Goal: Information Seeking & Learning: Learn about a topic

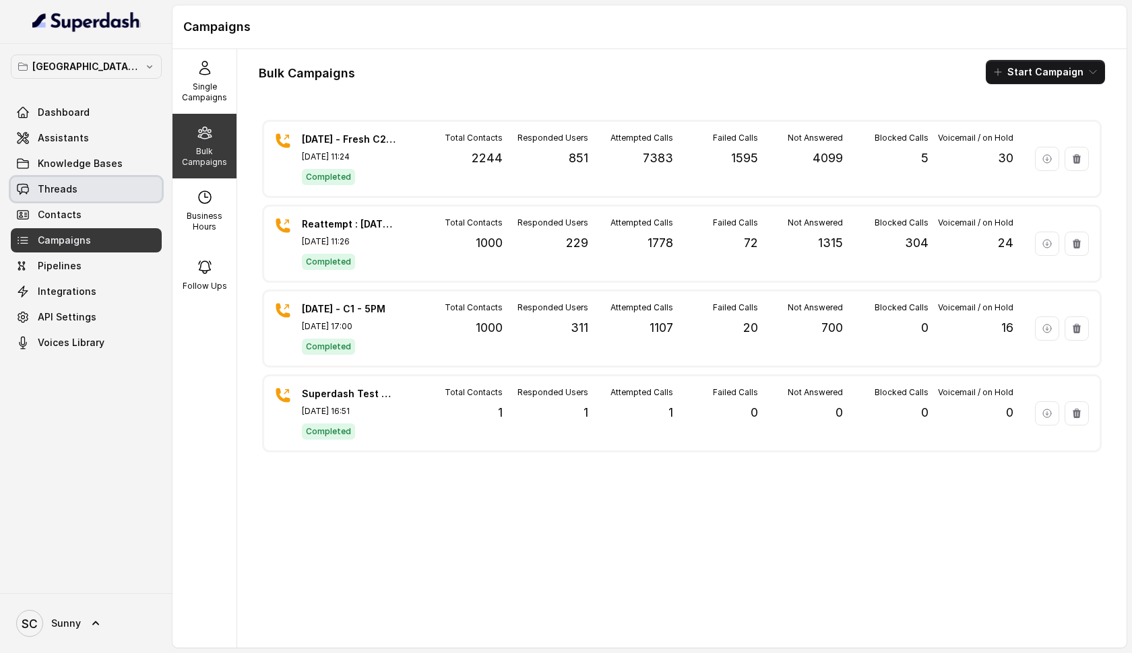
click at [89, 183] on link "Threads" at bounding box center [86, 189] width 151 height 24
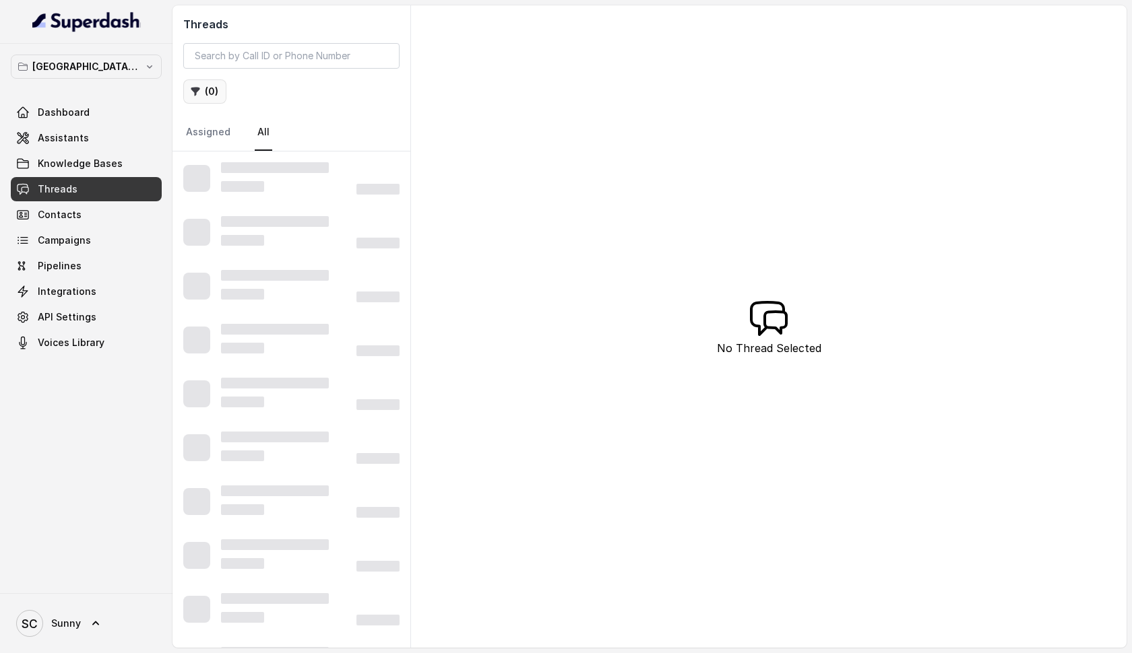
click at [203, 84] on button "( 0 )" at bounding box center [204, 91] width 43 height 24
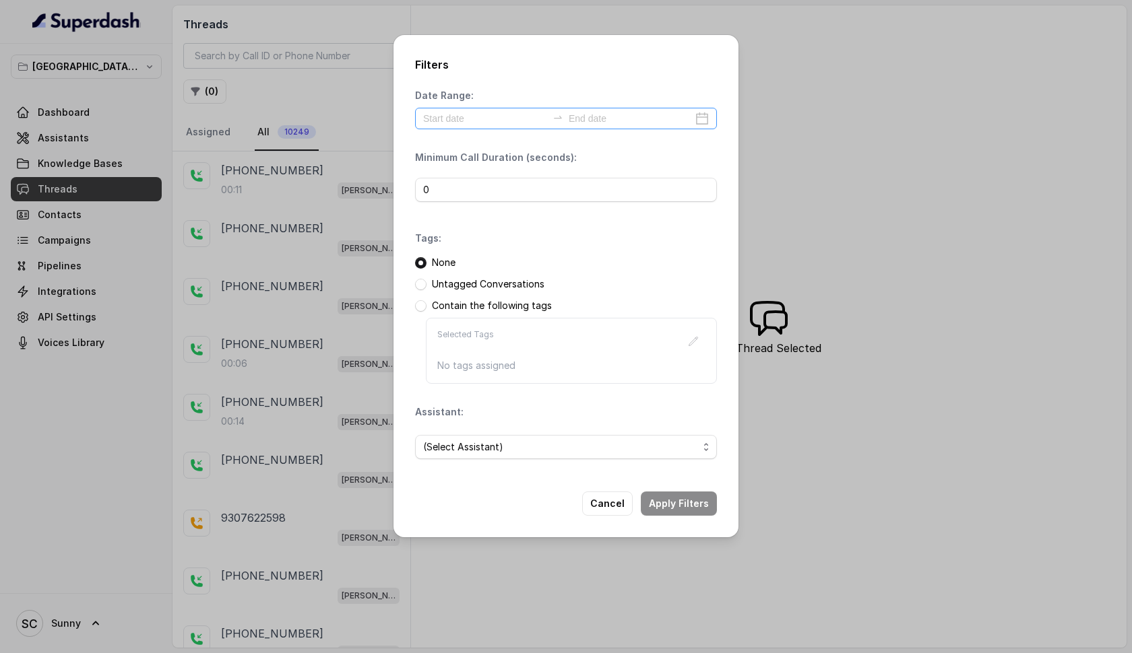
click at [471, 128] on div at bounding box center [566, 119] width 302 height 22
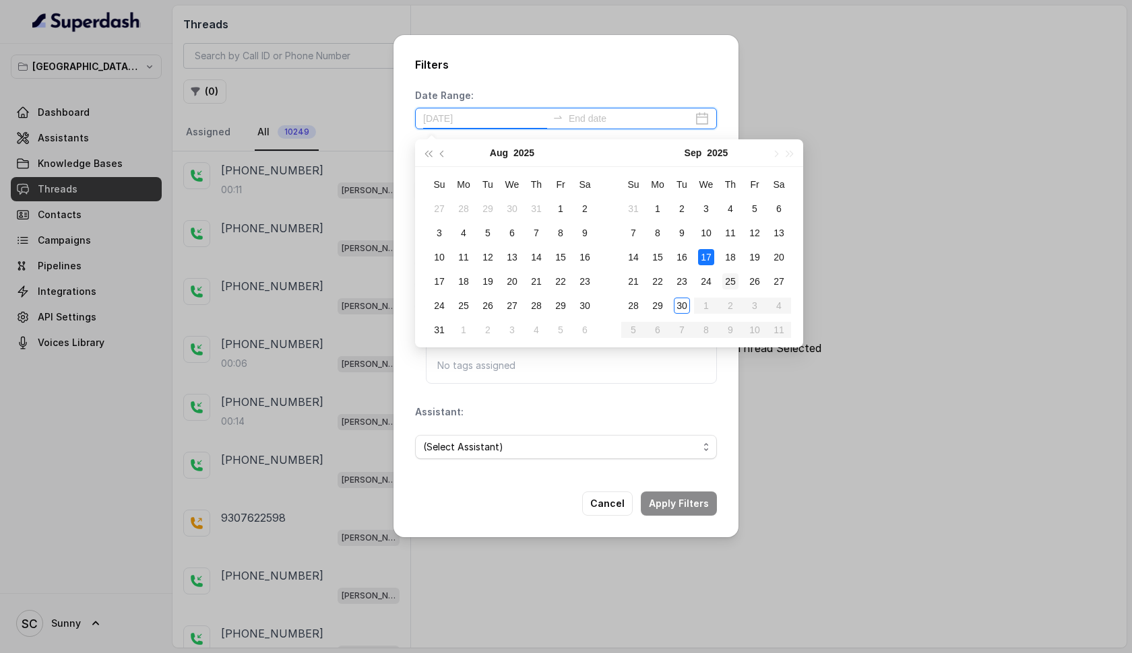
type input "[DATE]"
click at [727, 275] on div "25" at bounding box center [730, 281] width 16 height 16
click at [659, 301] on div "29" at bounding box center [657, 306] width 16 height 16
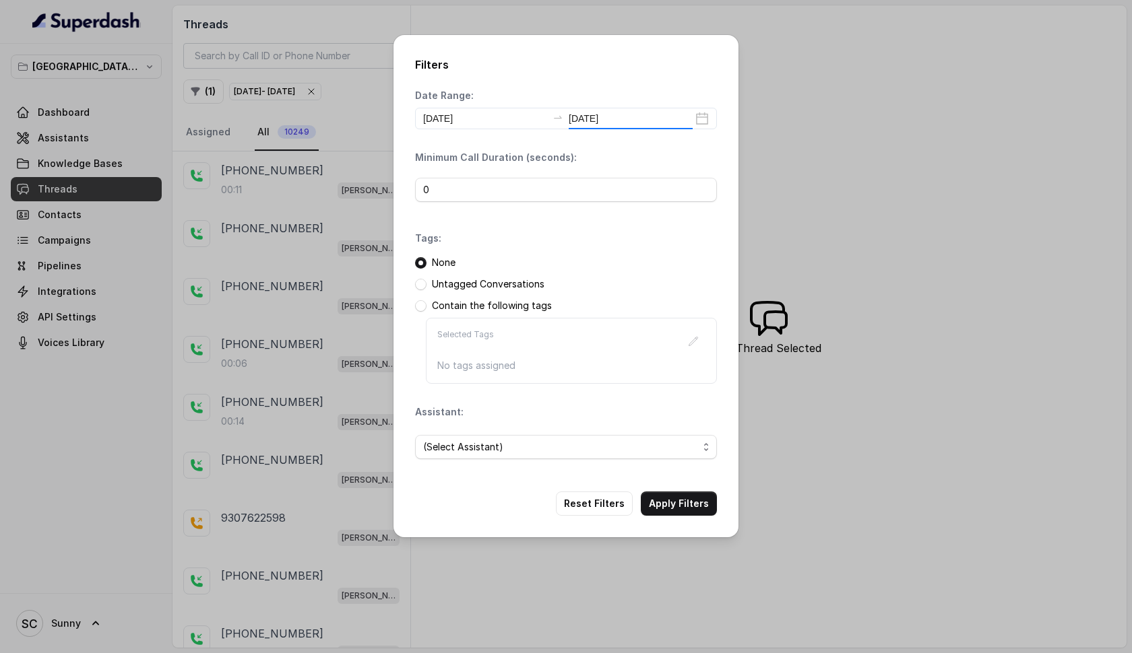
type input "[DATE]"
click at [533, 443] on span "(Select Assistant)" at bounding box center [560, 447] width 275 height 16
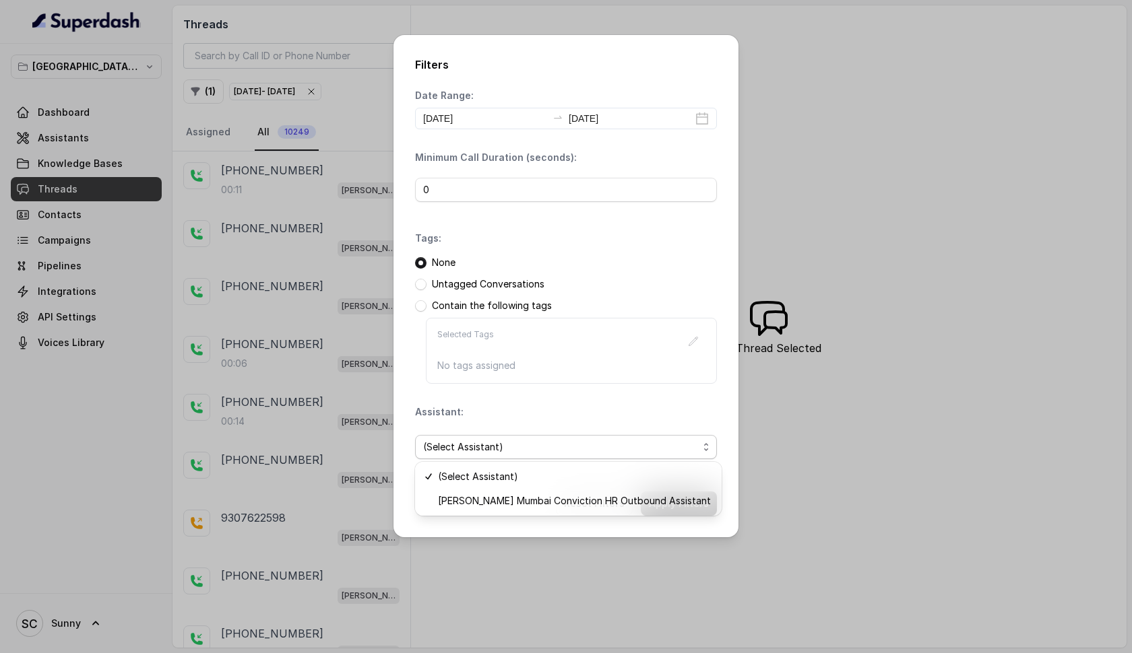
click at [516, 515] on div "(Select Assistant) [PERSON_NAME] [GEOGRAPHIC_DATA] Conviction HR Outbound Assis…" at bounding box center [568, 489] width 306 height 54
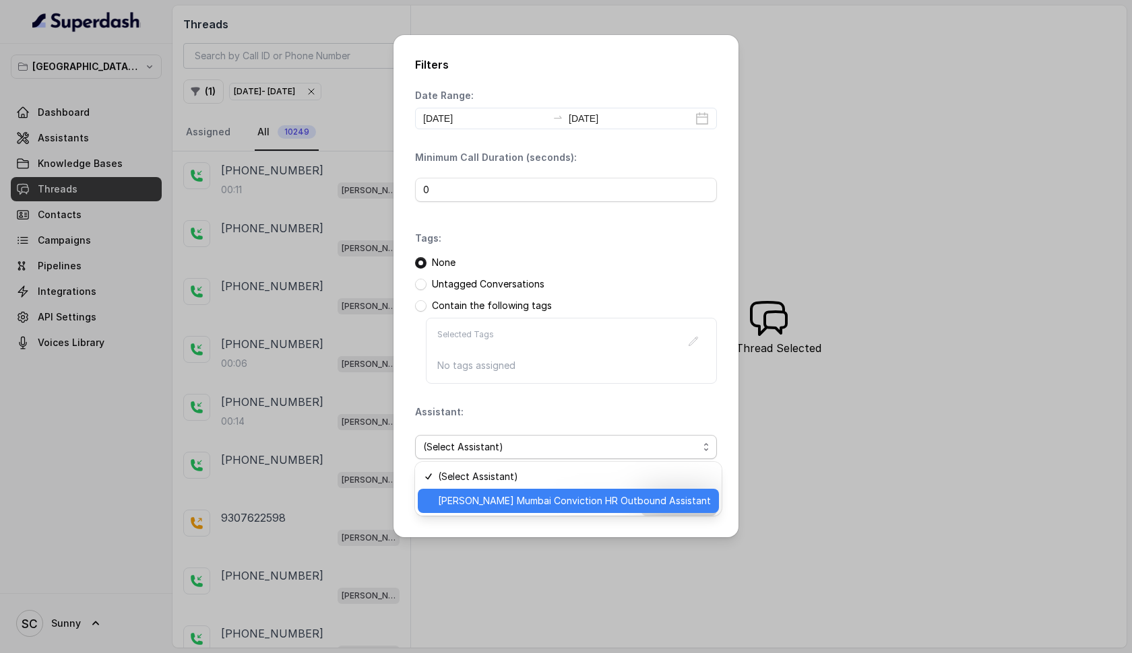
click at [542, 505] on span "[PERSON_NAME] Mumbai Conviction HR Outbound Assistant" at bounding box center [574, 501] width 273 height 16
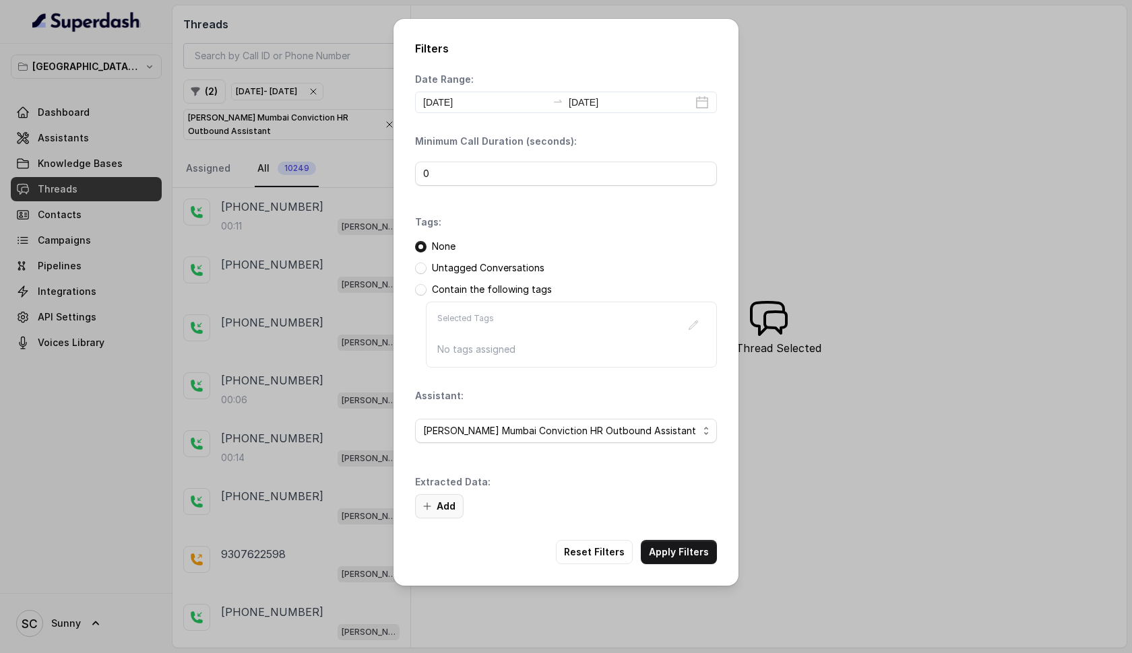
click at [438, 505] on button "Add" at bounding box center [439, 506] width 48 height 24
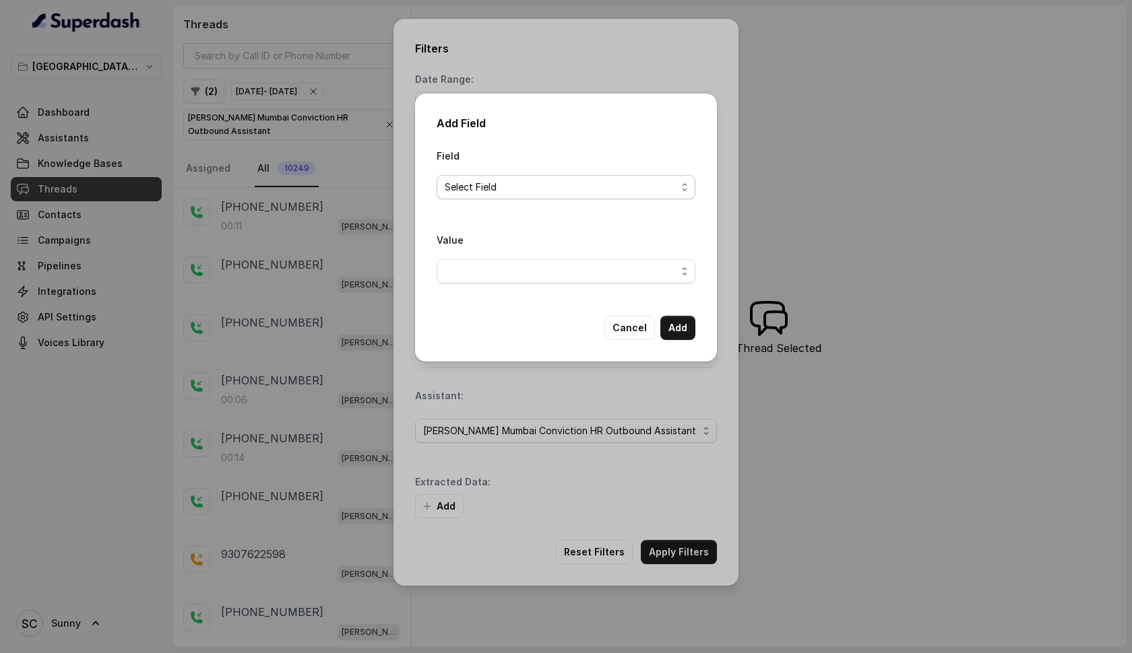
click at [498, 187] on span "Select Field" at bounding box center [561, 187] width 232 height 16
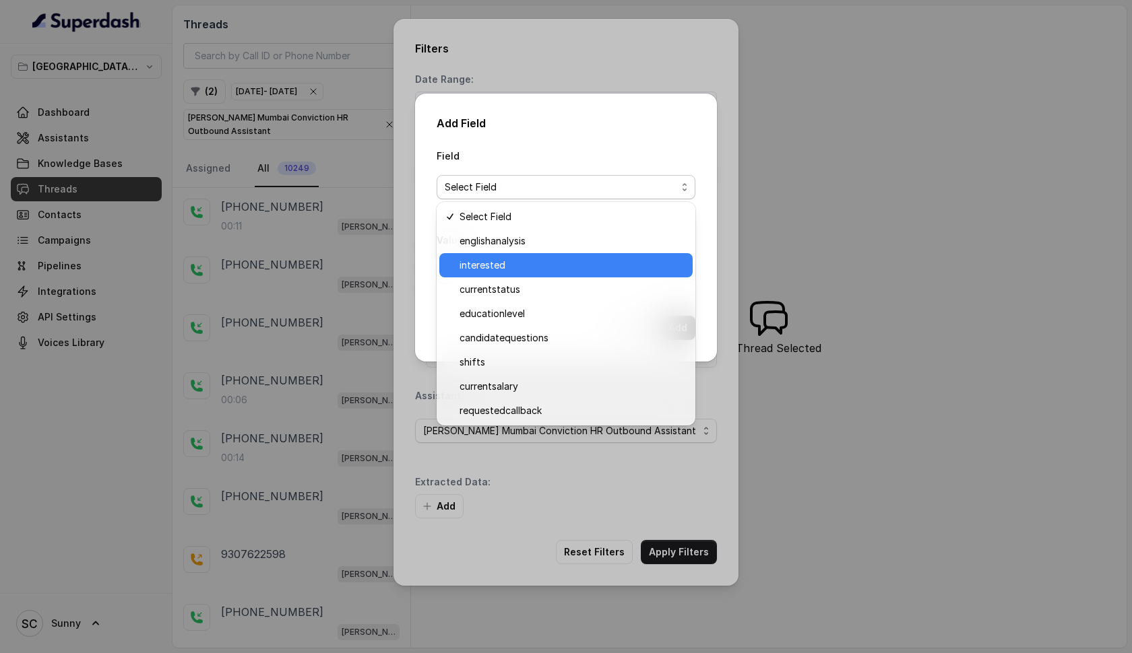
click at [497, 263] on span "interested" at bounding box center [571, 265] width 225 height 16
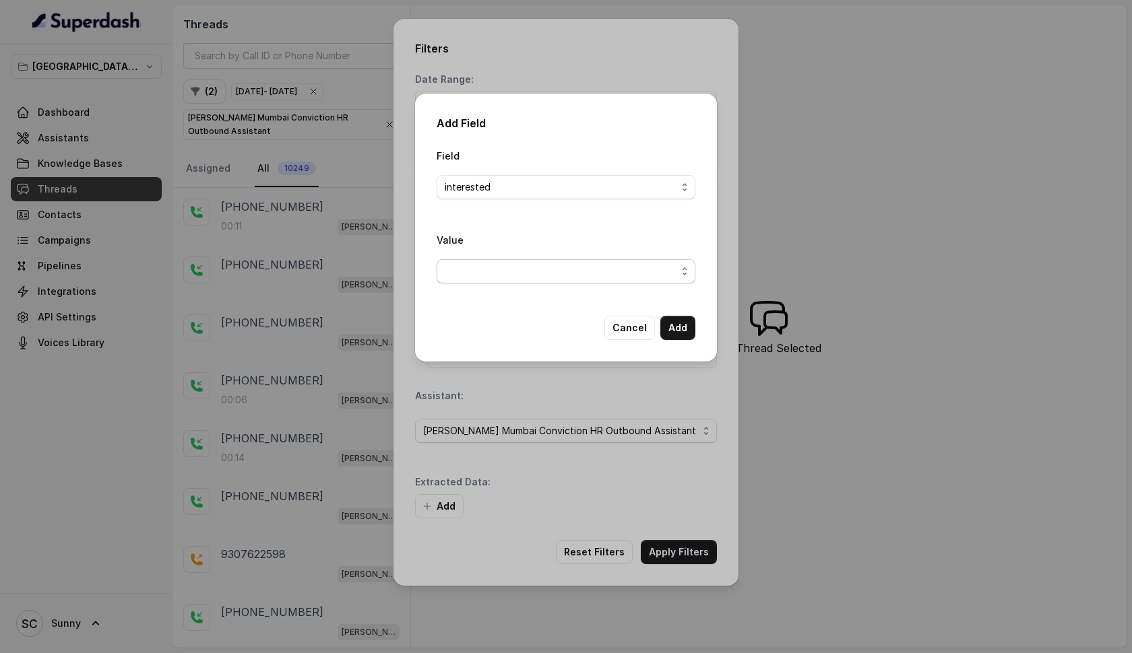
click at [528, 271] on span "button" at bounding box center [565, 271] width 259 height 24
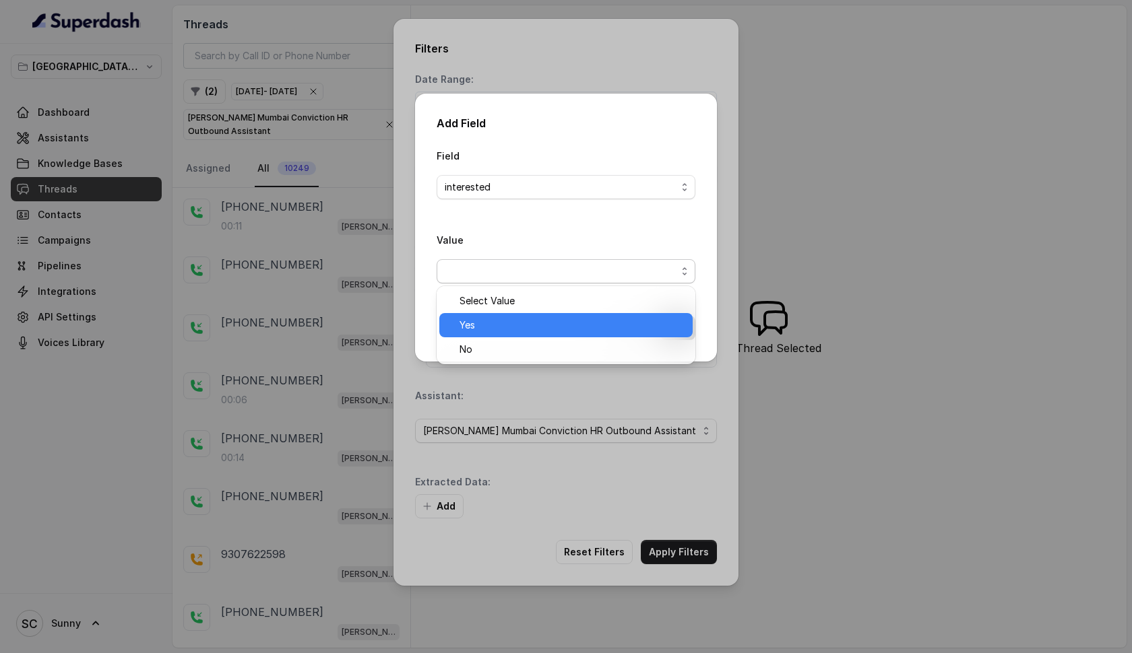
click at [490, 323] on span "Yes" at bounding box center [571, 325] width 225 height 16
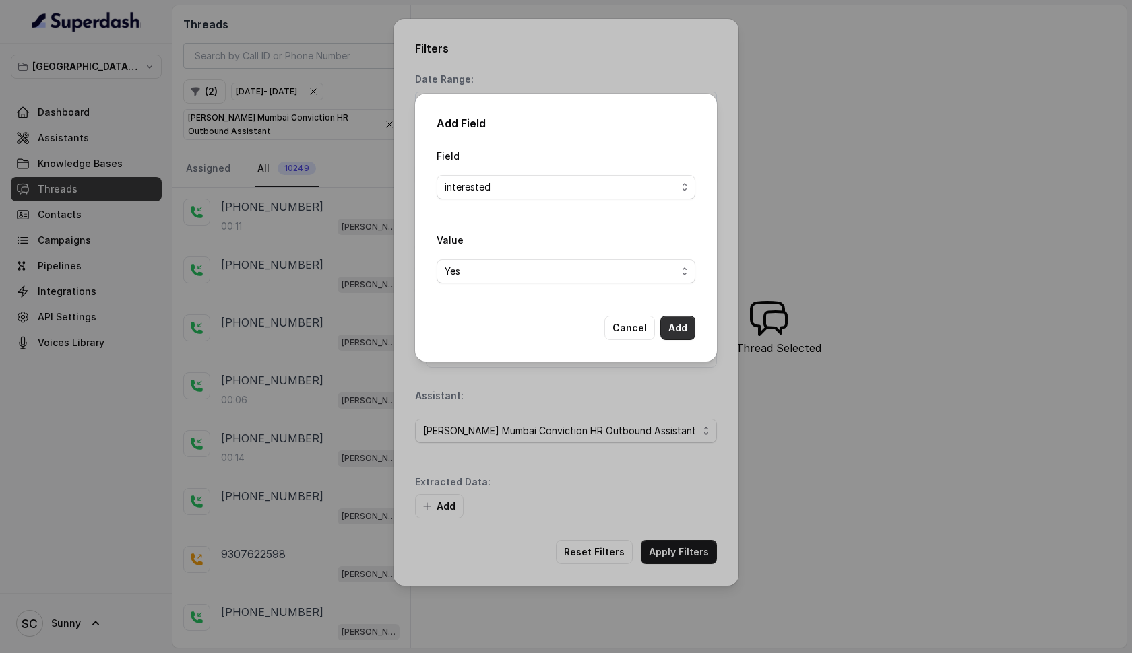
click at [672, 329] on button "Add" at bounding box center [677, 328] width 35 height 24
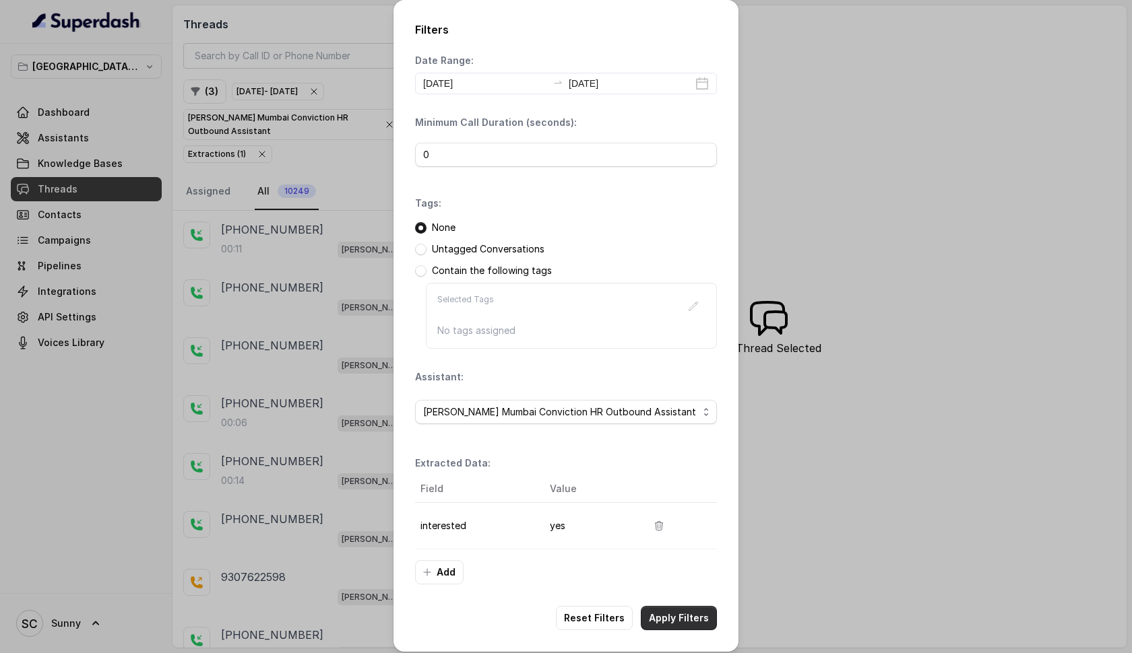
click at [686, 619] on button "Apply Filters" at bounding box center [679, 618] width 76 height 24
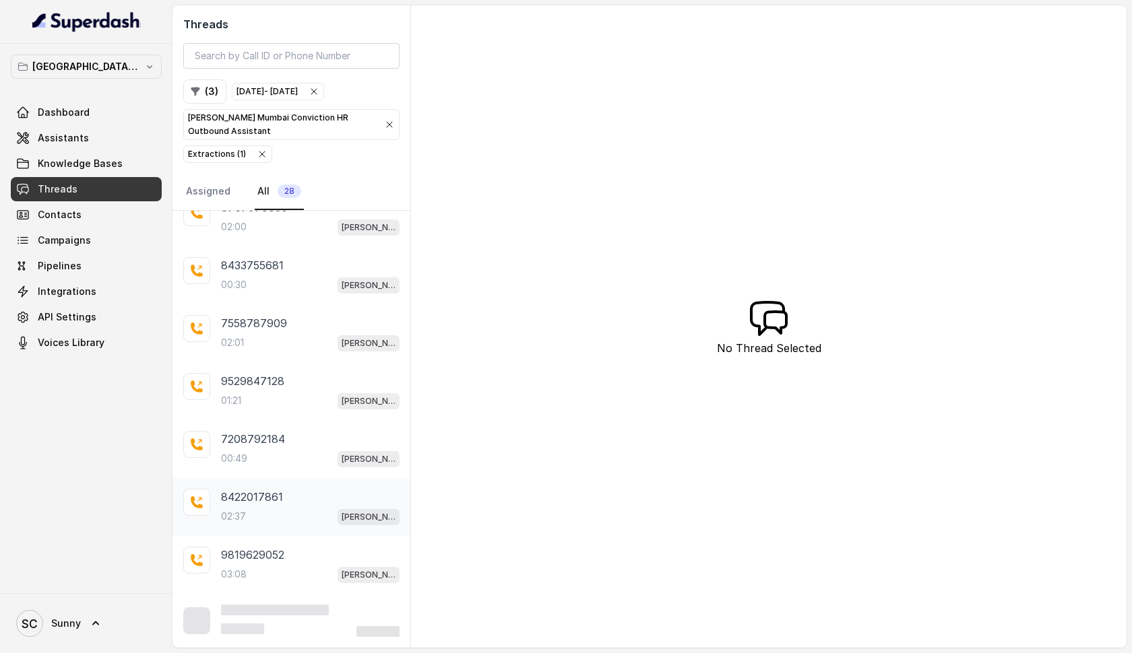
scroll to position [777, 0]
click at [267, 561] on p "9819629052" at bounding box center [252, 555] width 63 height 16
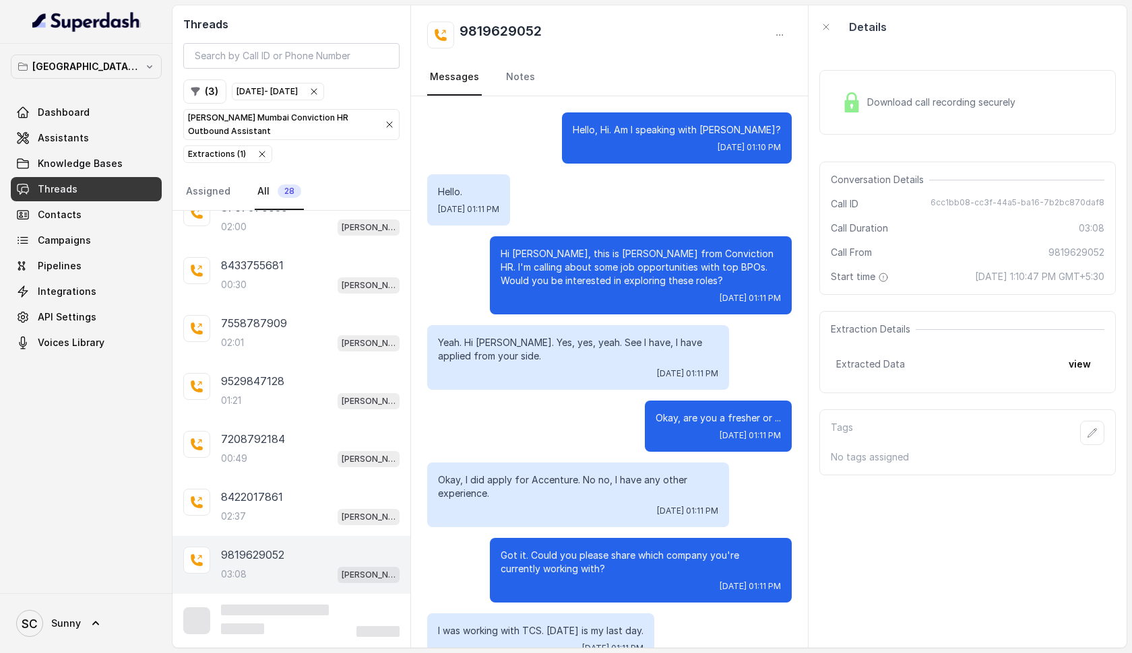
scroll to position [2188, 0]
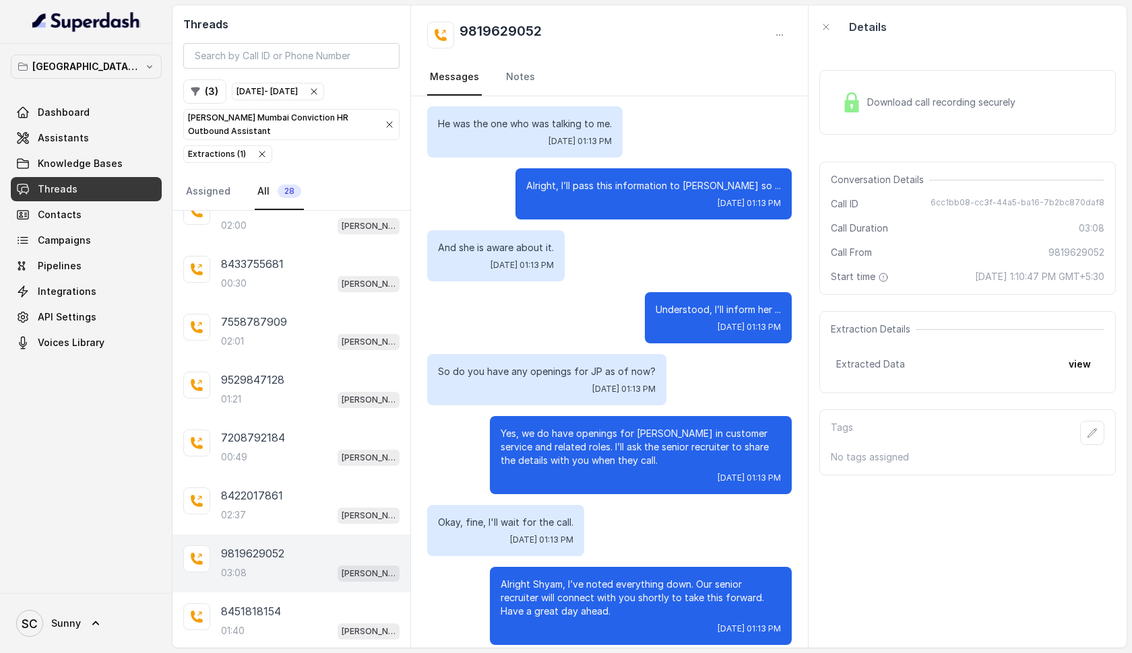
click at [517, 27] on h2 "9819629052" at bounding box center [500, 35] width 82 height 27
copy h2 "9819629052"
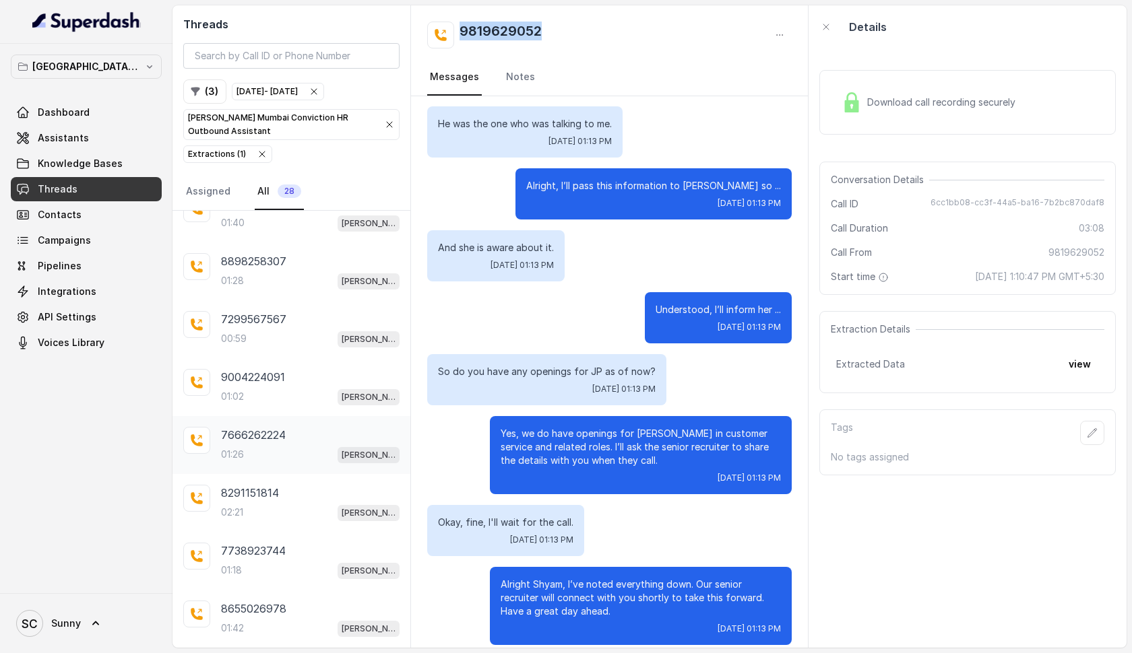
scroll to position [0, 0]
click at [255, 631] on div "01:42 [PERSON_NAME] Mumbai Conviction HR Outbound Assistant" at bounding box center [310, 629] width 178 height 18
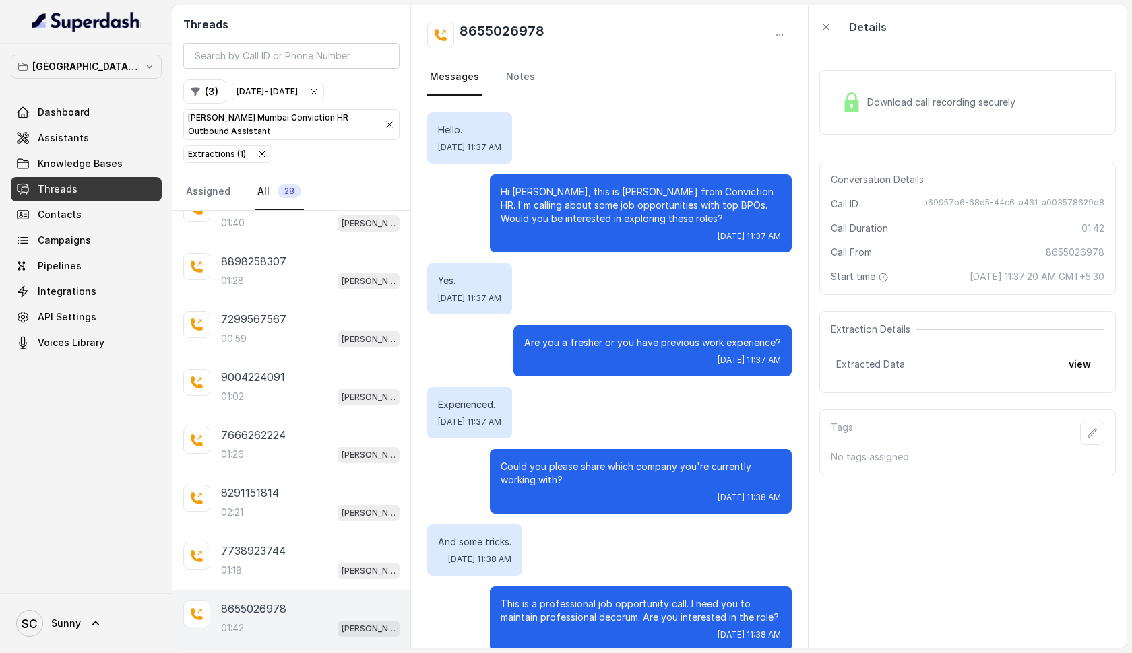
scroll to position [1051, 0]
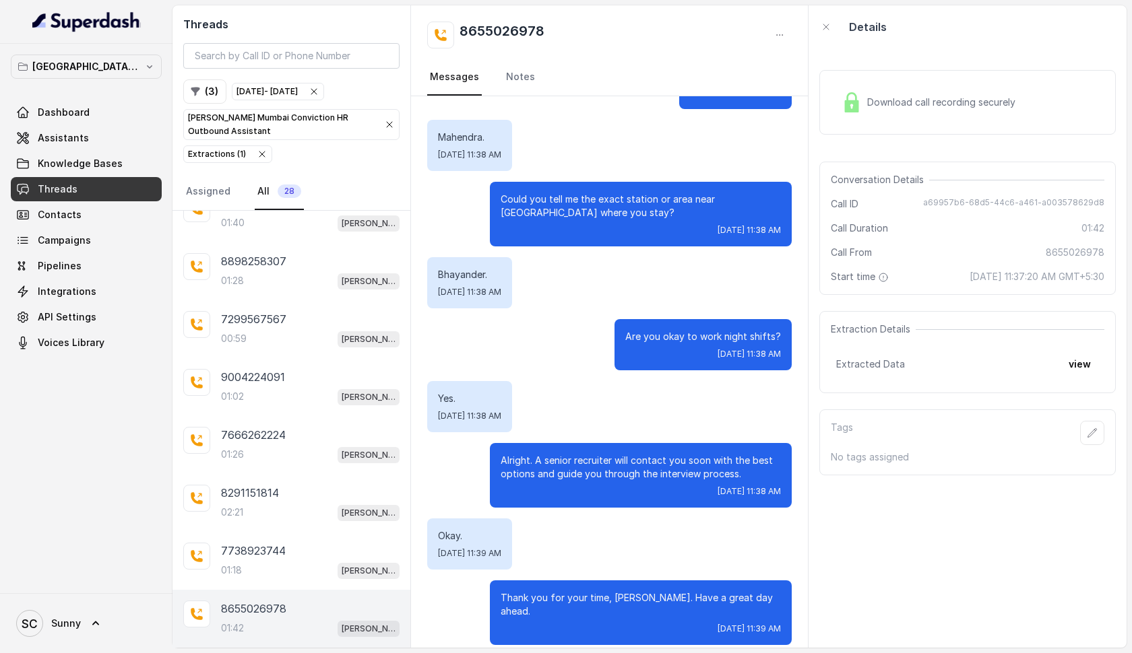
click at [507, 30] on h2 "8655026978" at bounding box center [501, 35] width 85 height 27
copy h2 "8655026978"
click at [269, 563] on div "01:18 [PERSON_NAME] Mumbai Conviction HR Outbound Assistant" at bounding box center [310, 571] width 178 height 18
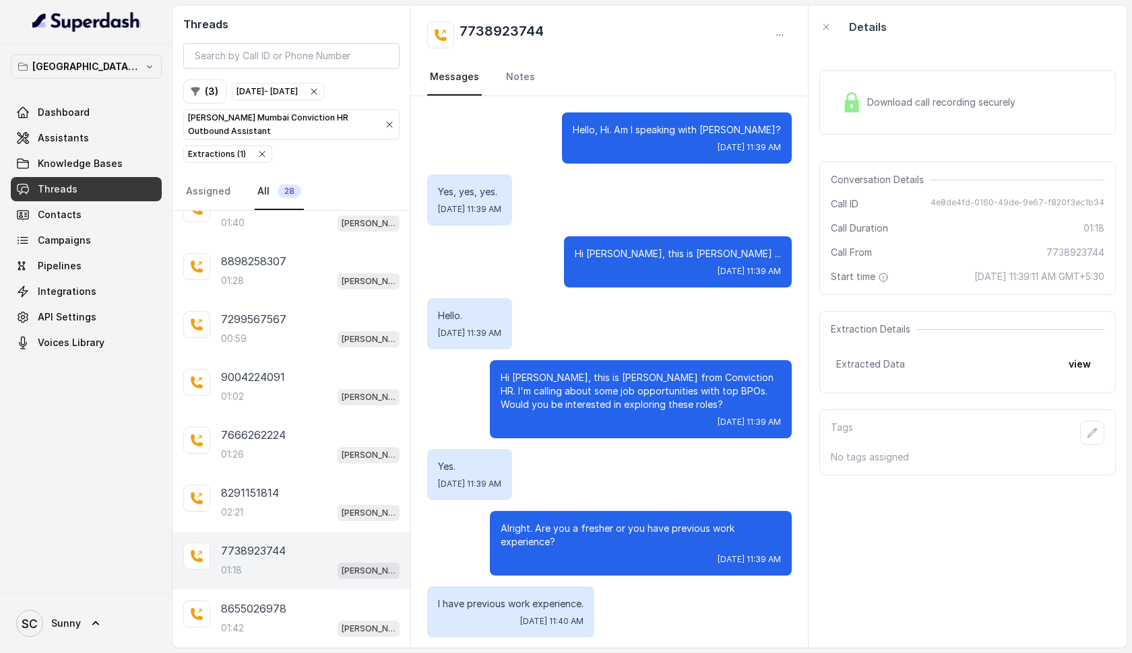
scroll to position [852, 0]
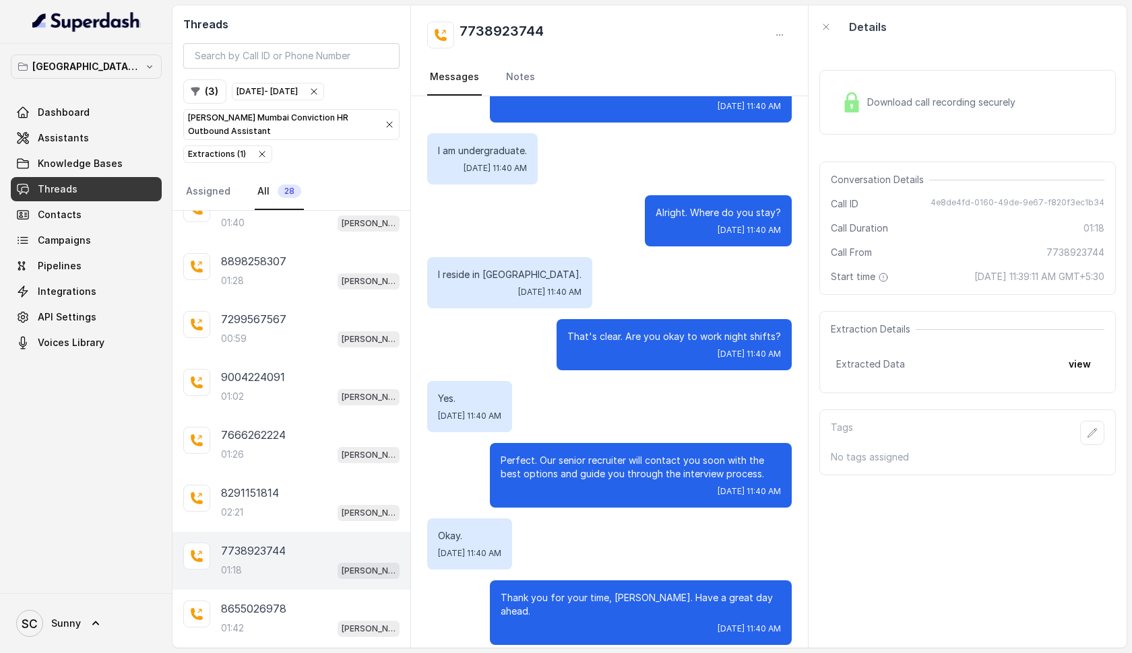
click at [518, 29] on h2 "7738923744" at bounding box center [501, 35] width 84 height 27
copy h2 "7738923744"
click at [286, 386] on div "9004224091 01:02 [PERSON_NAME] Mumbai Conviction HR Outbound Assistant" at bounding box center [310, 387] width 178 height 36
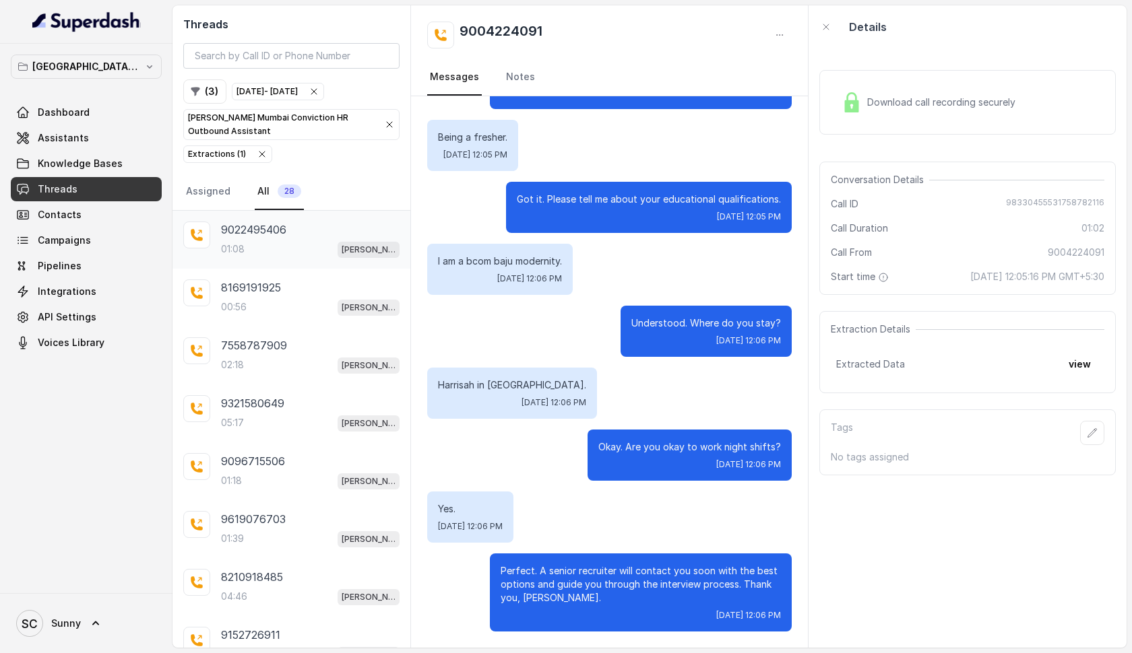
click at [270, 251] on div "01:08 [PERSON_NAME] Mumbai Conviction HR Outbound Assistant" at bounding box center [310, 249] width 178 height 18
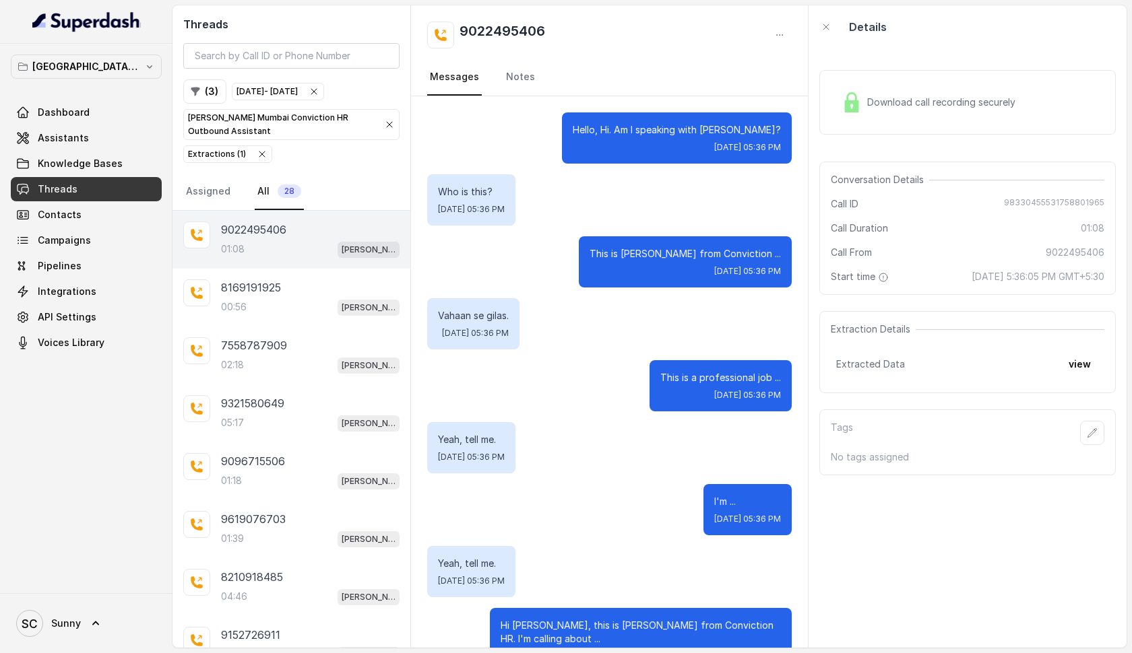
scroll to position [839, 0]
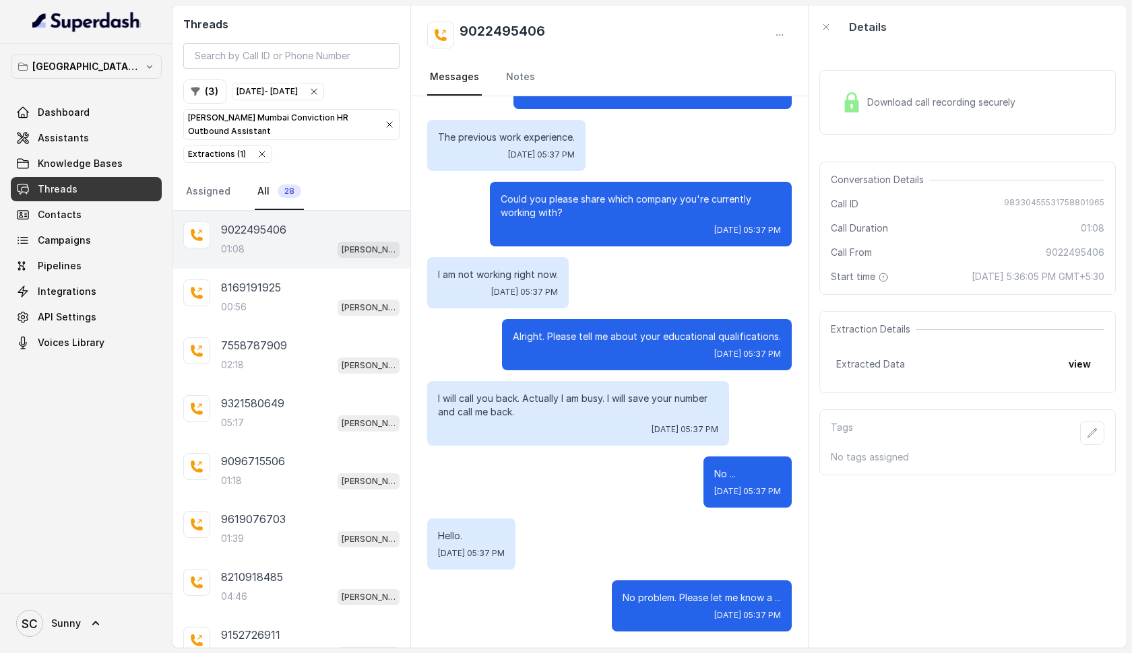
click at [274, 242] on div "01:08 [PERSON_NAME] Mumbai Conviction HR Outbound Assistant" at bounding box center [310, 249] width 178 height 18
click at [259, 156] on icon "button" at bounding box center [262, 154] width 11 height 11
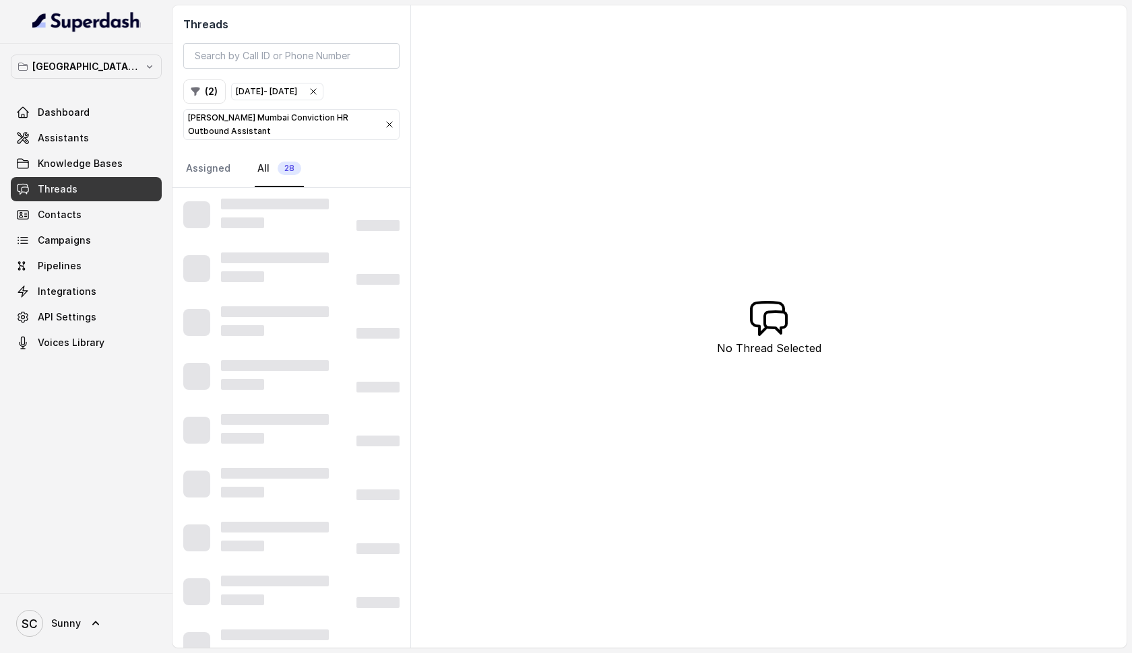
click at [390, 125] on icon "button" at bounding box center [389, 124] width 5 height 5
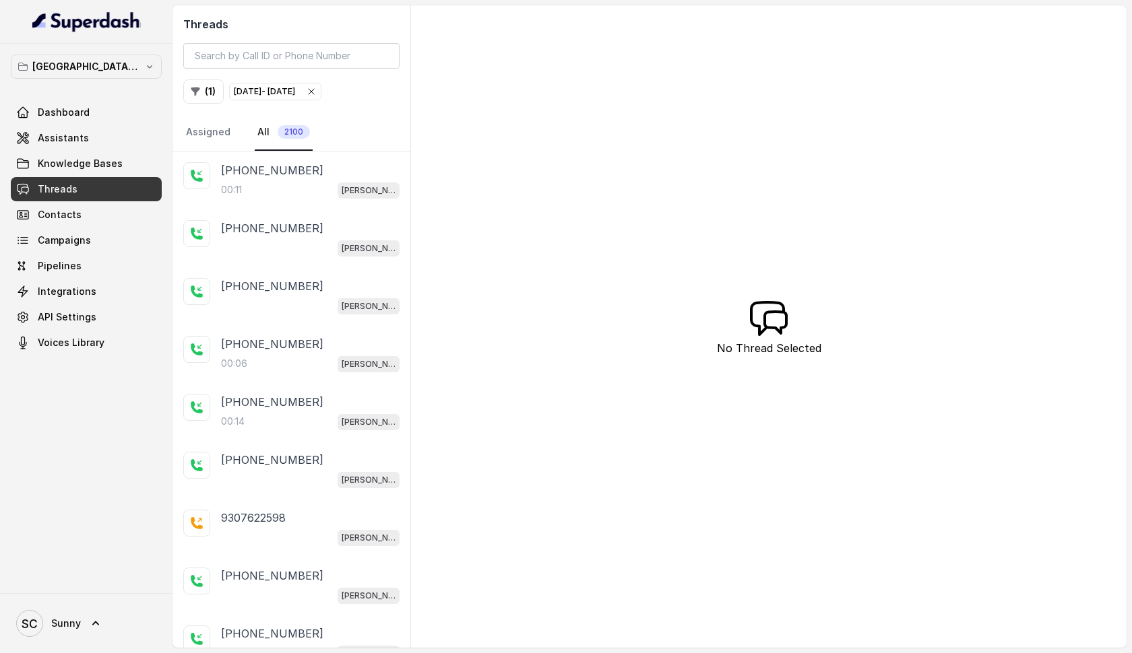
click at [317, 94] on icon "button" at bounding box center [311, 91] width 11 height 11
click at [263, 195] on div "00:11 [PERSON_NAME] Mumbai Conviction HR Outbound Assistant" at bounding box center [310, 190] width 178 height 18
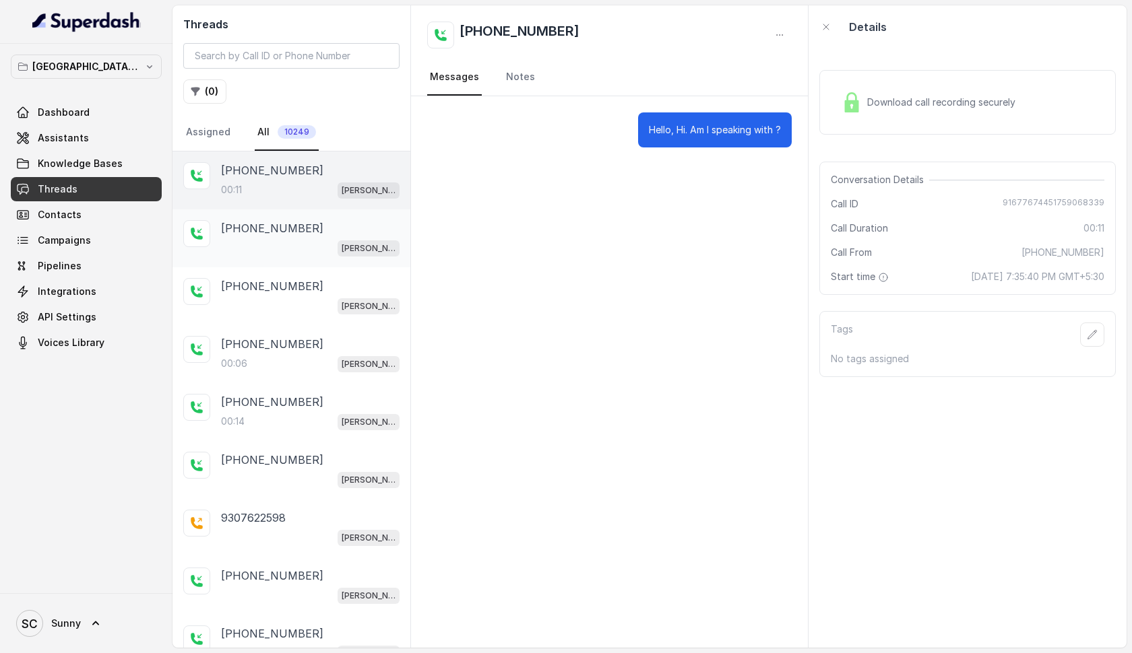
click at [251, 241] on div "[PERSON_NAME] Mumbai Conviction HR Outbound Assistant" at bounding box center [310, 248] width 178 height 18
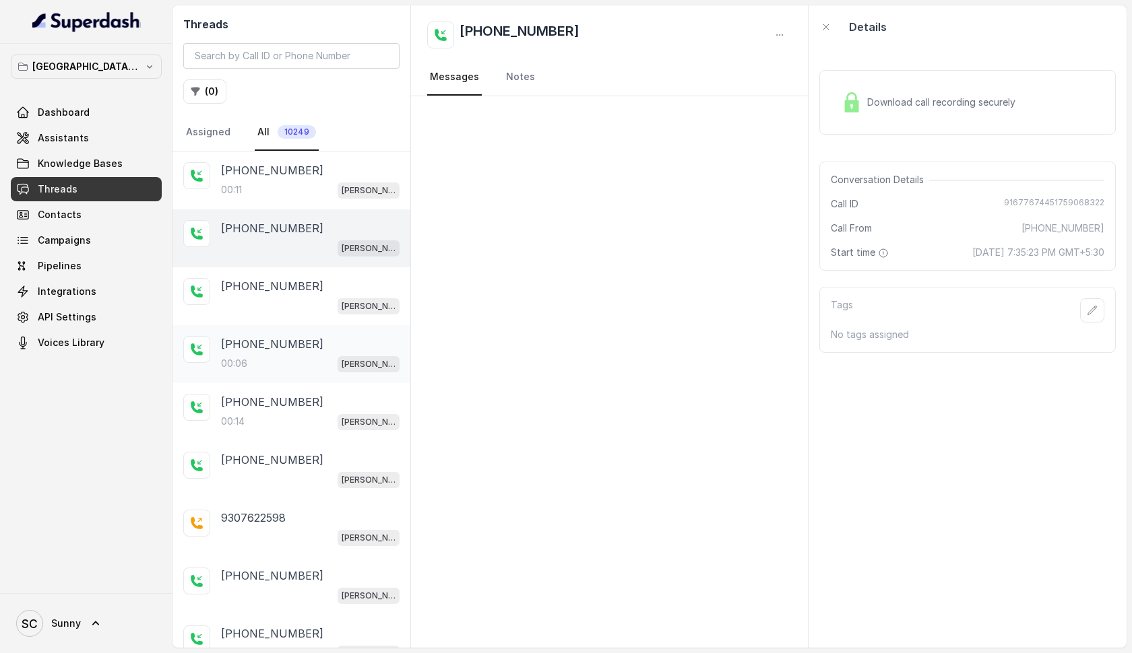
click at [240, 348] on p "[PHONE_NUMBER]" at bounding box center [272, 344] width 102 height 16
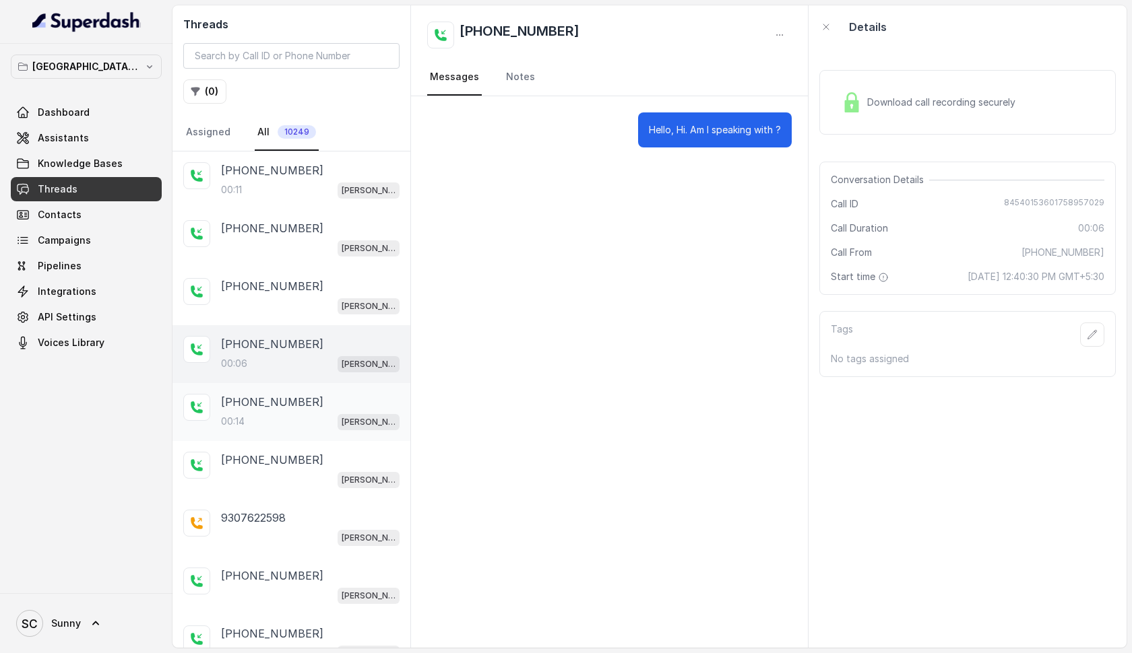
click at [245, 410] on p "[PHONE_NUMBER]" at bounding box center [272, 402] width 102 height 16
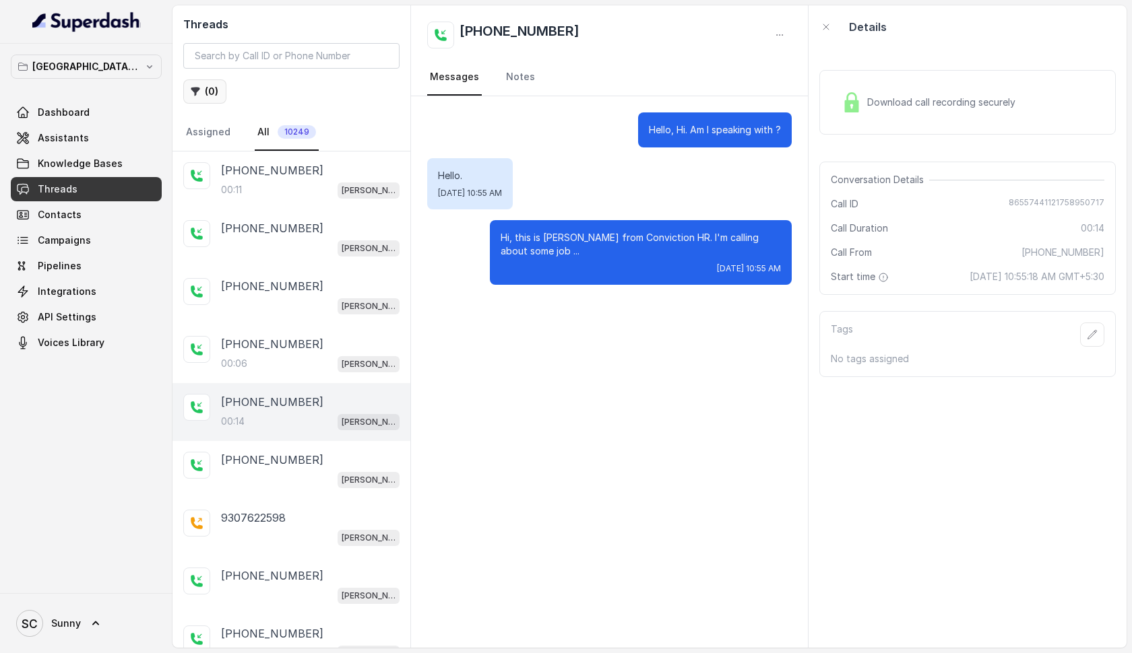
click at [202, 89] on button "( 0 )" at bounding box center [204, 91] width 43 height 24
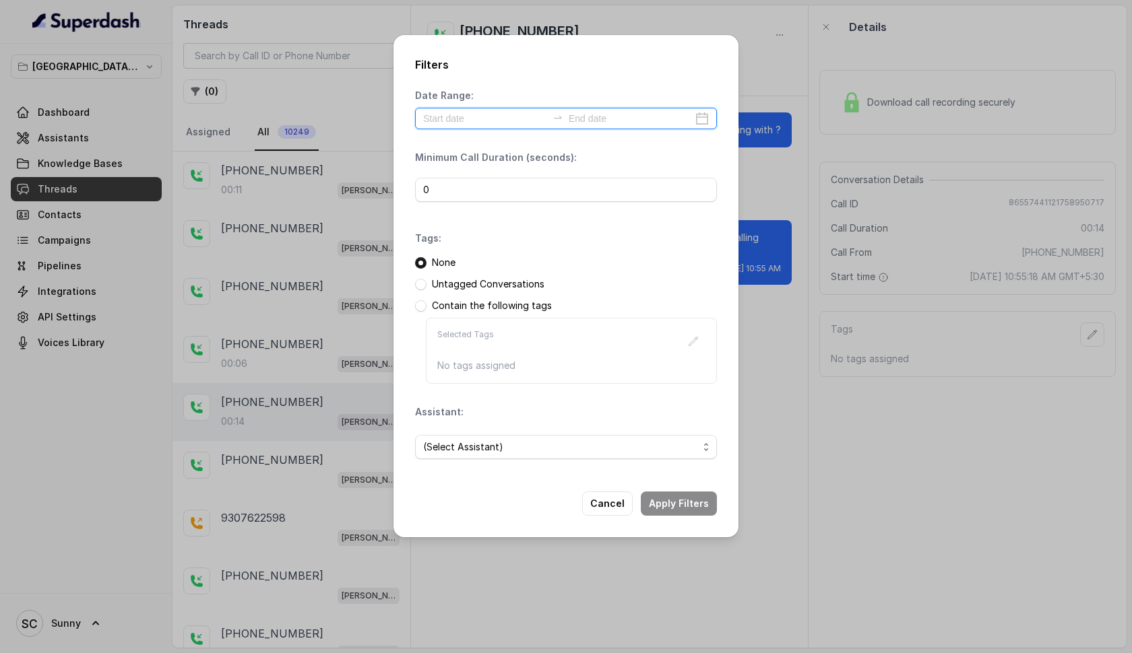
click at [469, 120] on input at bounding box center [485, 118] width 124 height 15
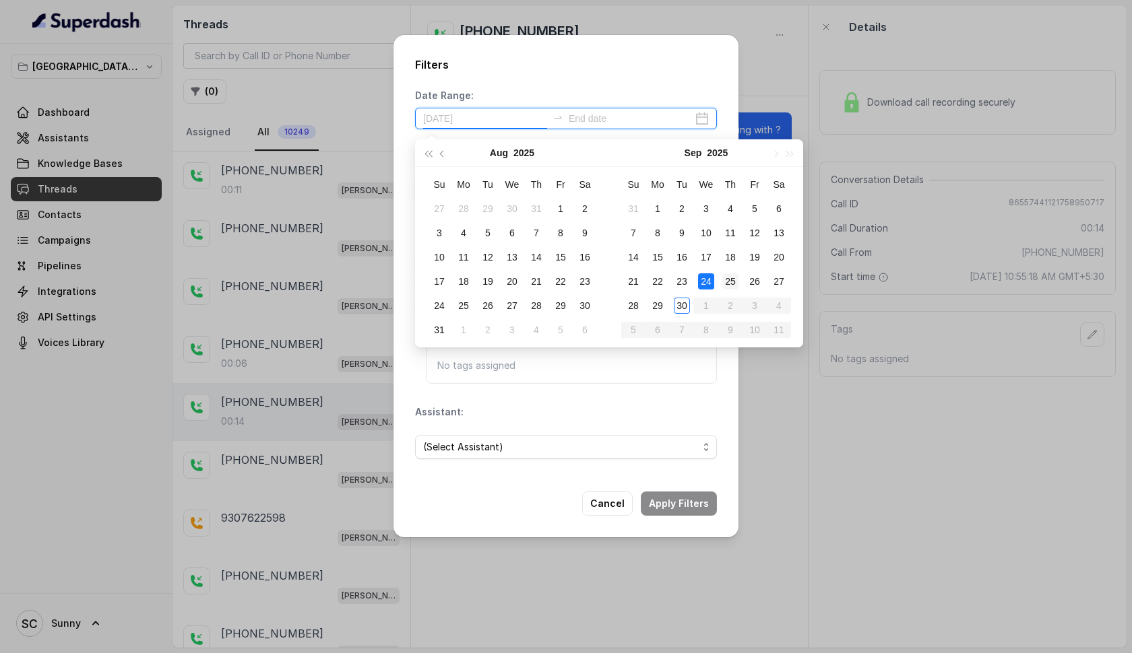
type input "[DATE]"
click at [726, 278] on div "25" at bounding box center [730, 281] width 16 height 16
type input "[DATE]"
click at [661, 306] on div "29" at bounding box center [657, 306] width 16 height 16
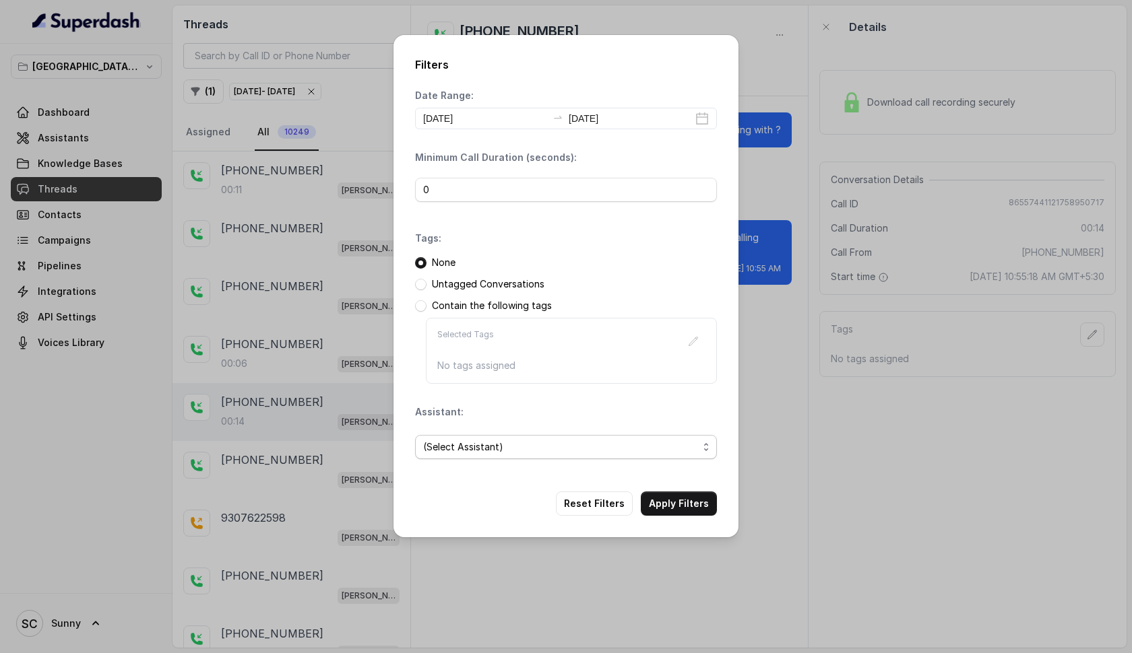
click at [503, 449] on span "(Select Assistant)" at bounding box center [560, 447] width 275 height 16
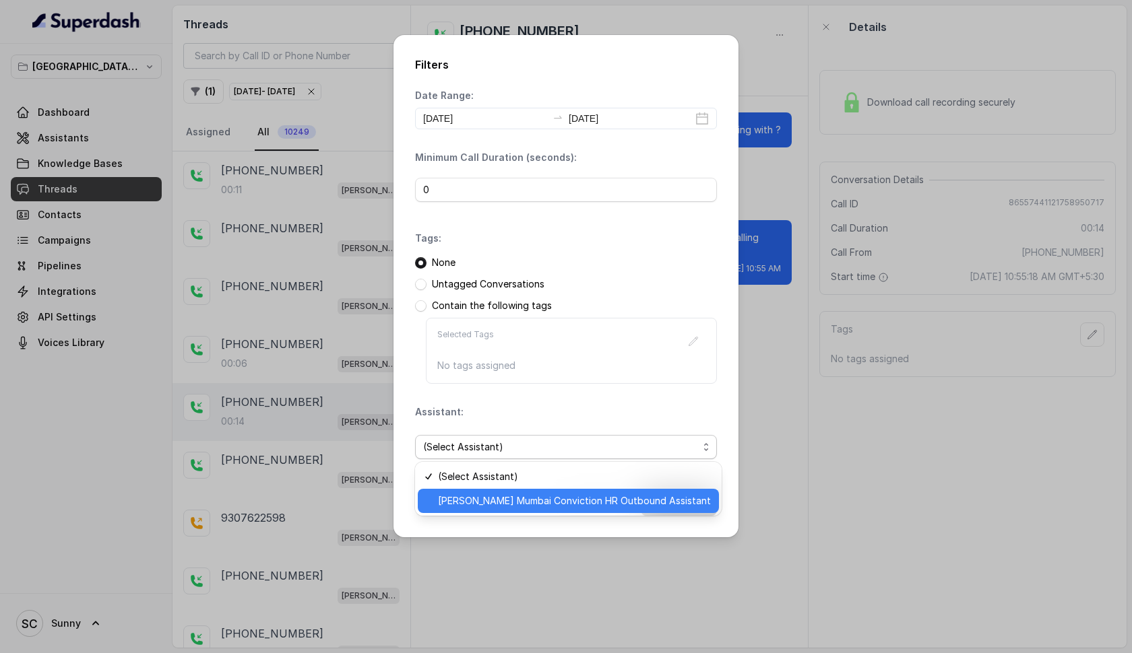
click at [500, 501] on span "[PERSON_NAME] Mumbai Conviction HR Outbound Assistant" at bounding box center [574, 501] width 273 height 16
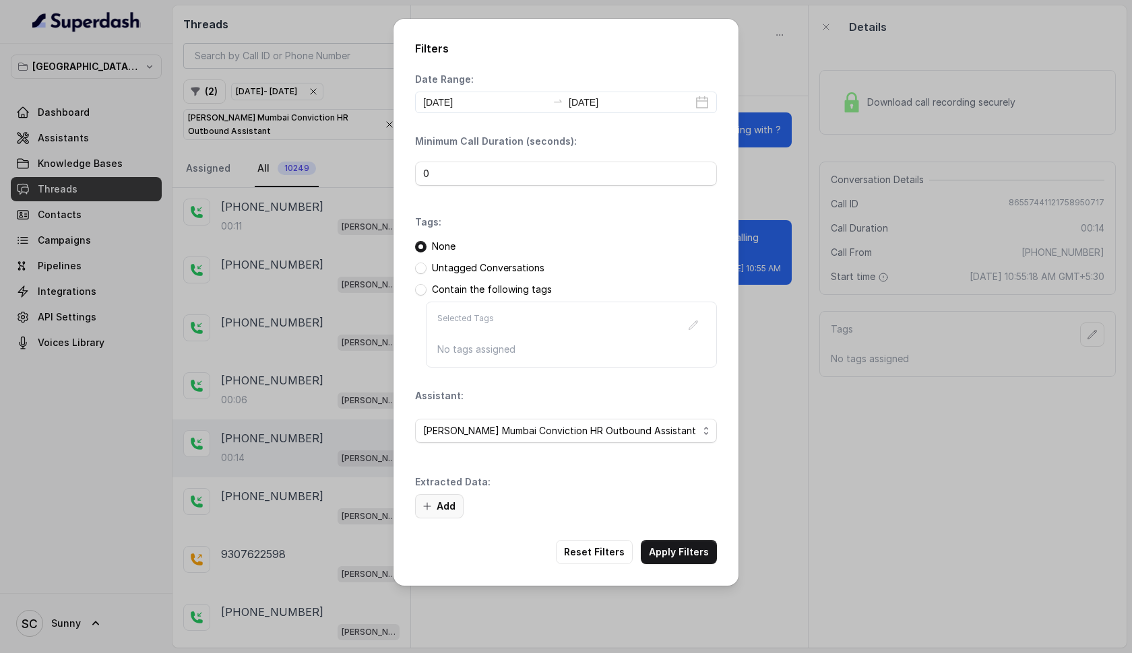
click at [445, 502] on button "Add" at bounding box center [439, 506] width 48 height 24
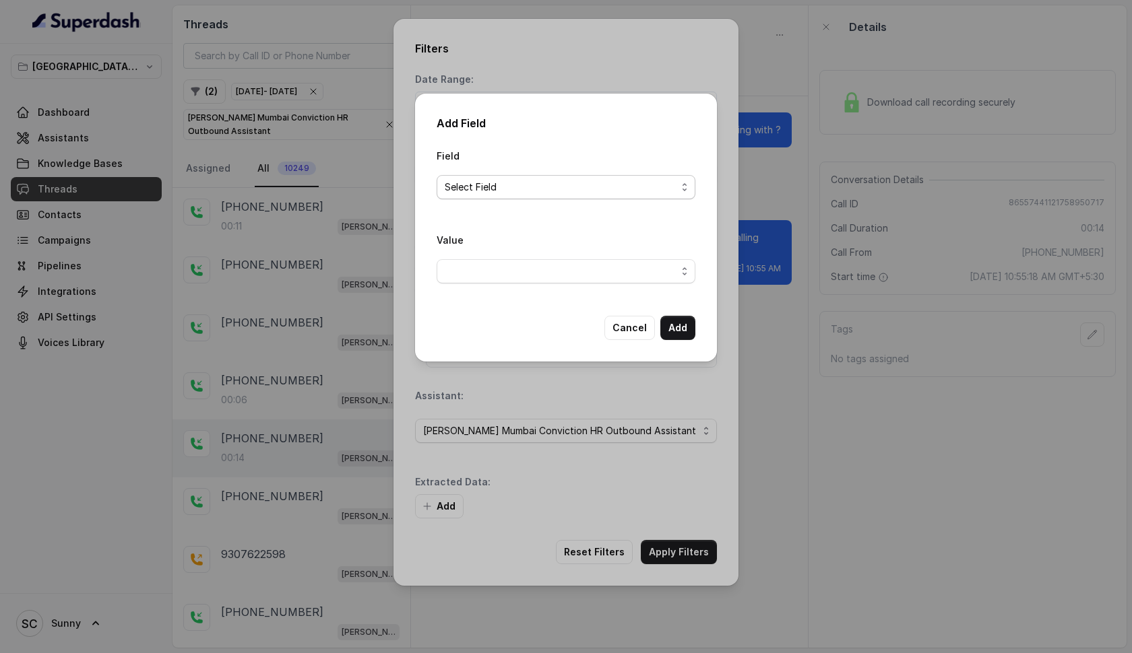
click at [526, 187] on span "Select Field" at bounding box center [561, 187] width 232 height 16
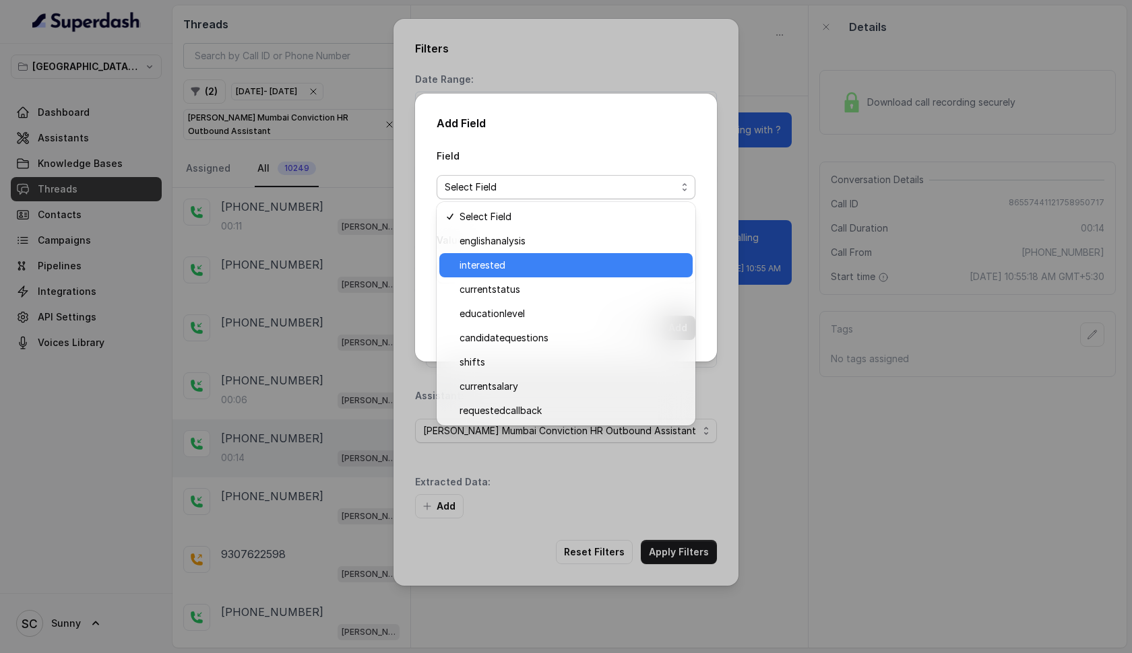
click at [505, 272] on span "interested" at bounding box center [571, 265] width 225 height 16
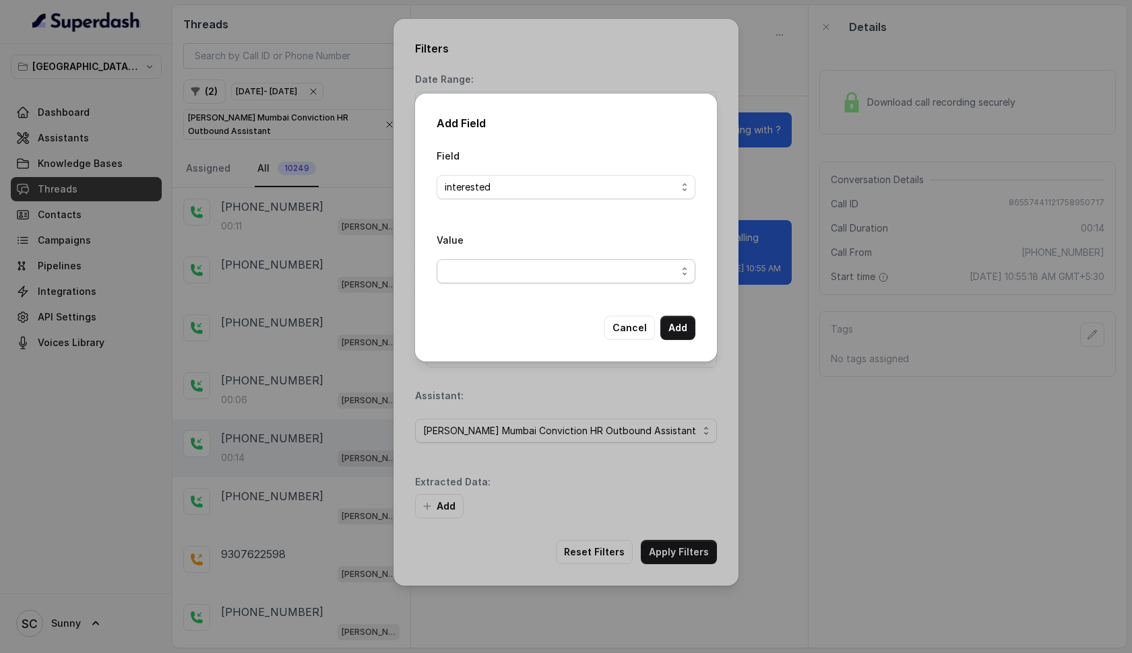
click at [536, 268] on span "button" at bounding box center [565, 271] width 259 height 24
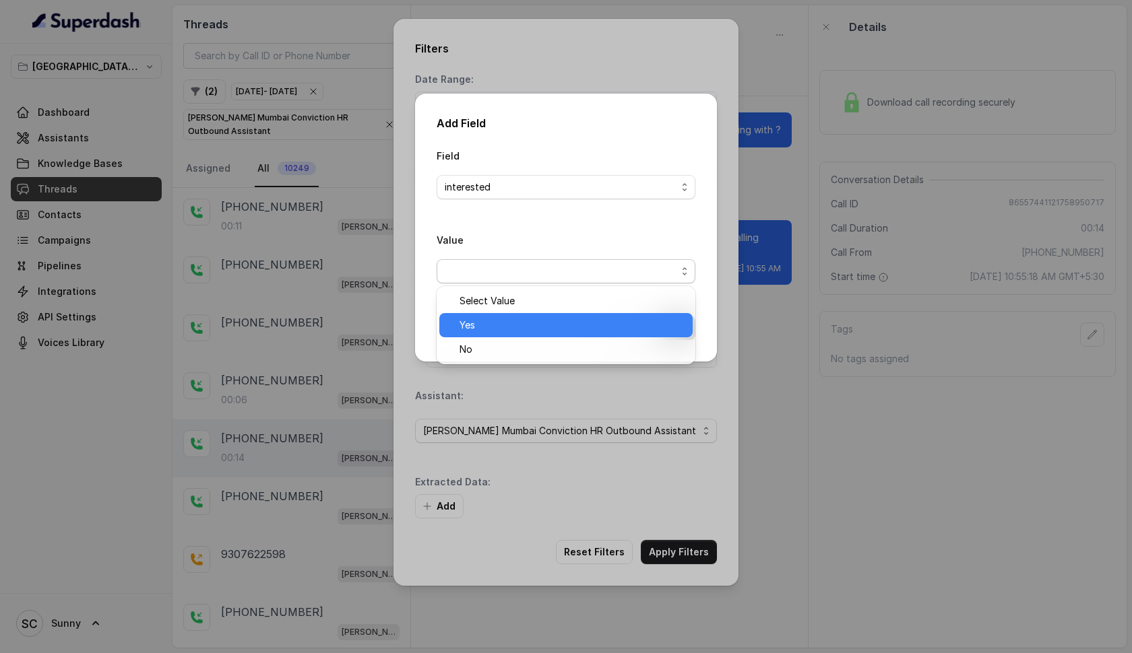
click at [494, 325] on span "Yes" at bounding box center [571, 325] width 225 height 16
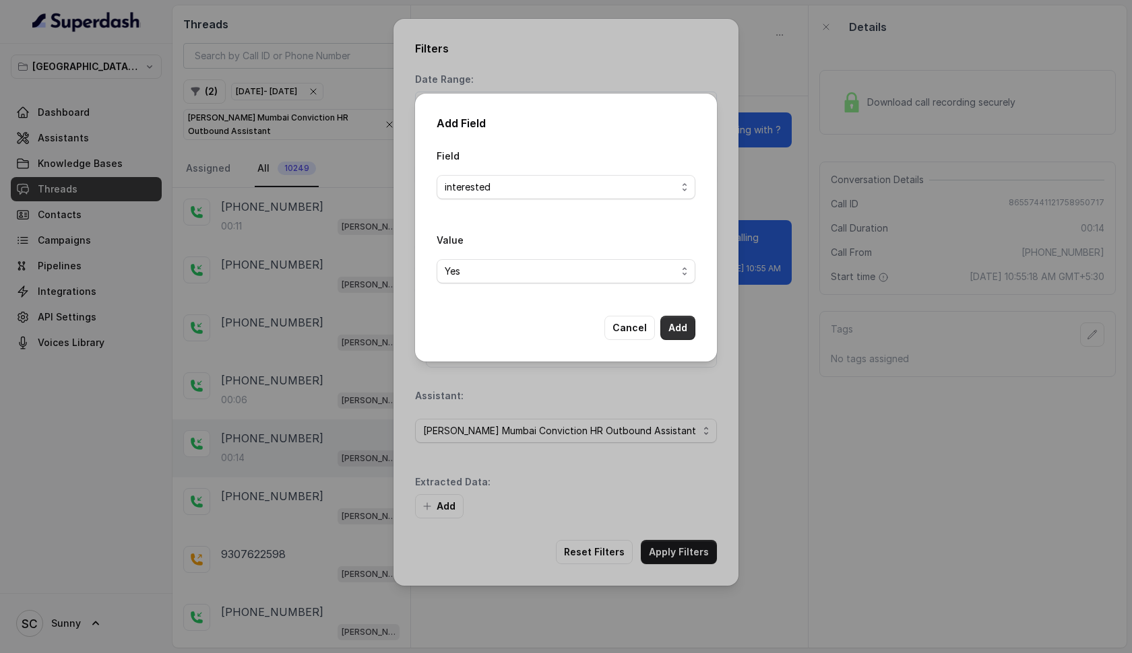
click at [670, 328] on button "Add" at bounding box center [677, 328] width 35 height 24
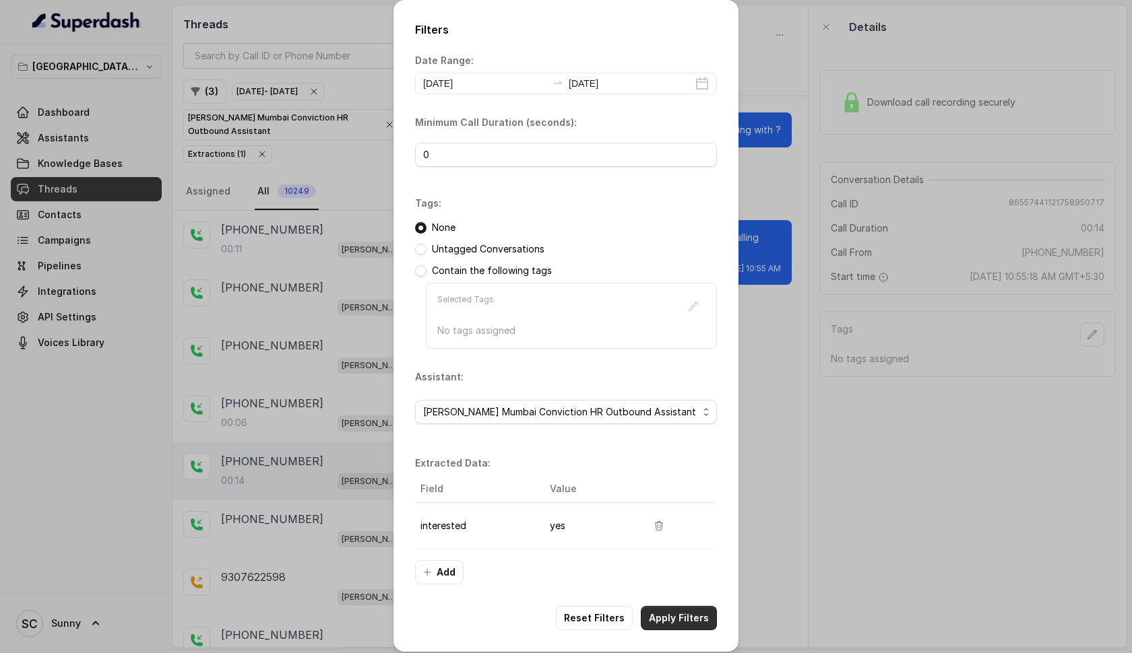
click at [682, 614] on button "Apply Filters" at bounding box center [679, 618] width 76 height 24
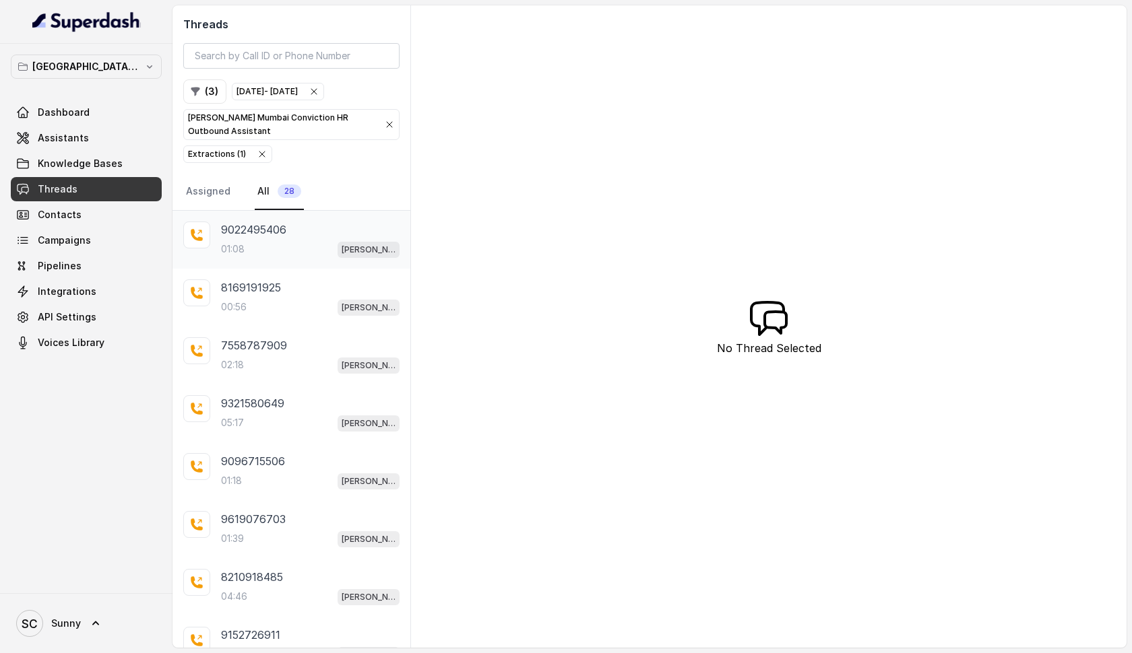
click at [258, 245] on div "01:08 [PERSON_NAME] Mumbai Conviction HR Outbound Assistant" at bounding box center [310, 249] width 178 height 18
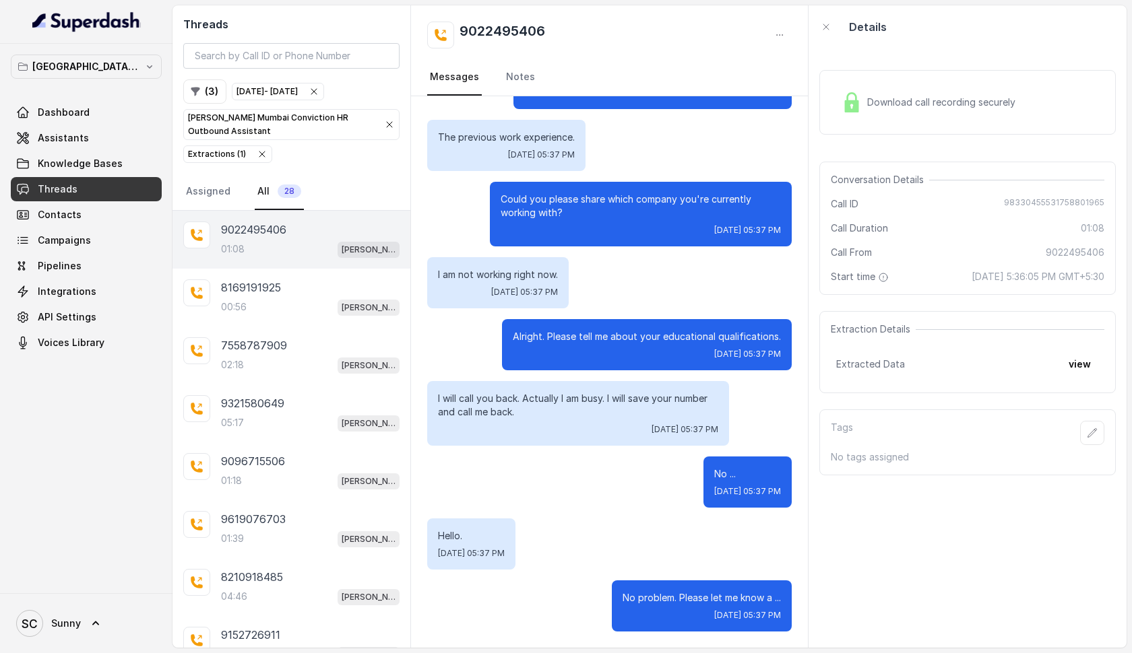
scroll to position [839, 0]
click at [240, 361] on p "02:18" at bounding box center [232, 364] width 23 height 13
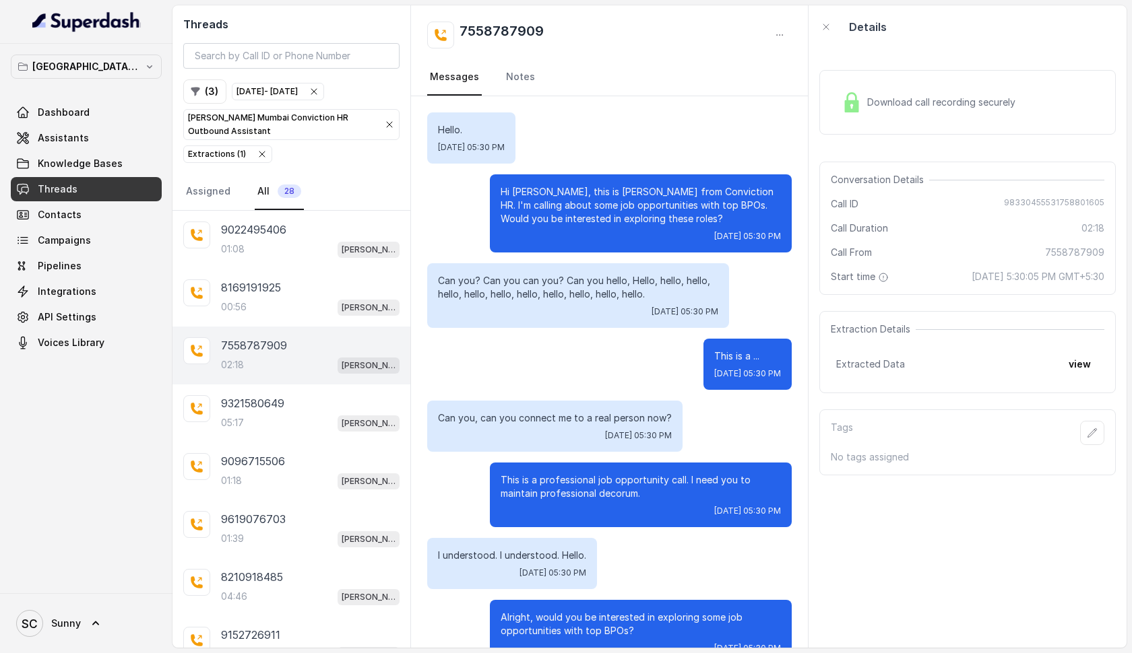
click at [916, 108] on span "Download call recording securely" at bounding box center [944, 102] width 154 height 13
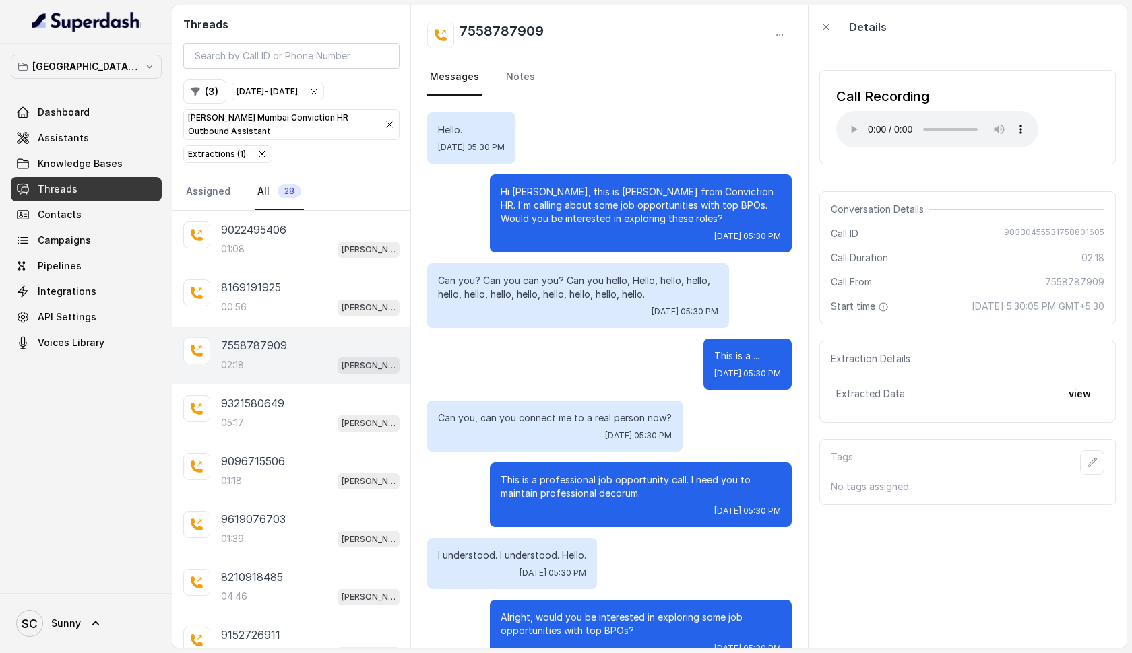
click at [847, 121] on audio "Your browser does not support the audio element." at bounding box center [937, 129] width 202 height 36
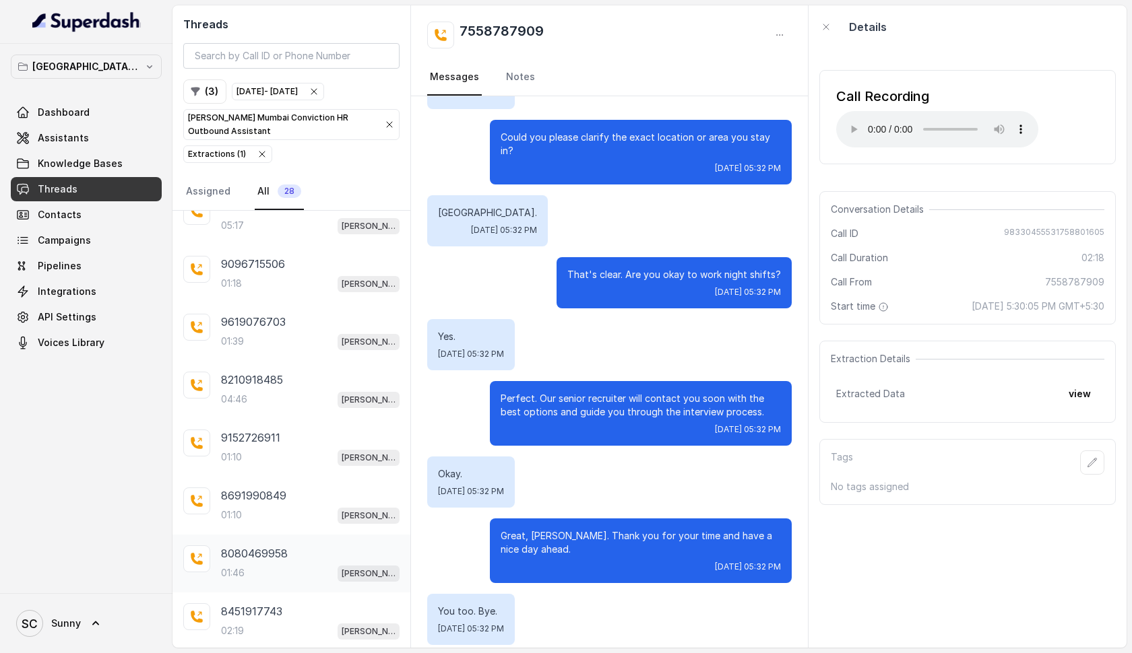
click at [271, 570] on div "01:46 [PERSON_NAME] Mumbai Conviction HR Outbound Assistant" at bounding box center [310, 573] width 178 height 18
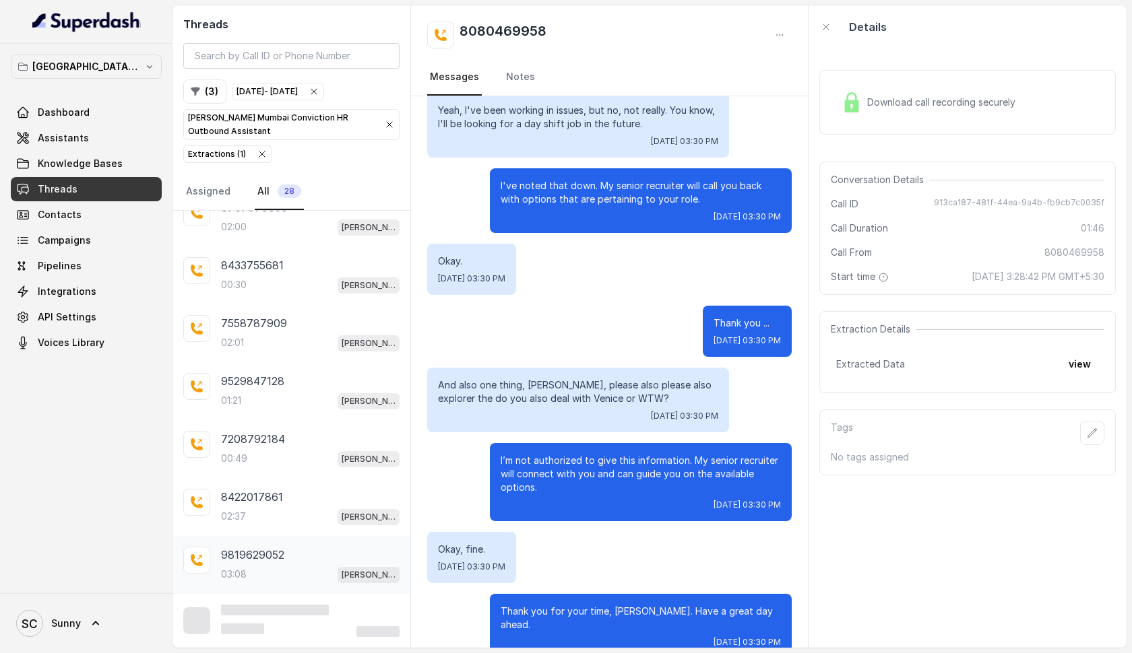
scroll to position [777, 0]
click at [277, 560] on p "9819629052" at bounding box center [252, 555] width 63 height 16
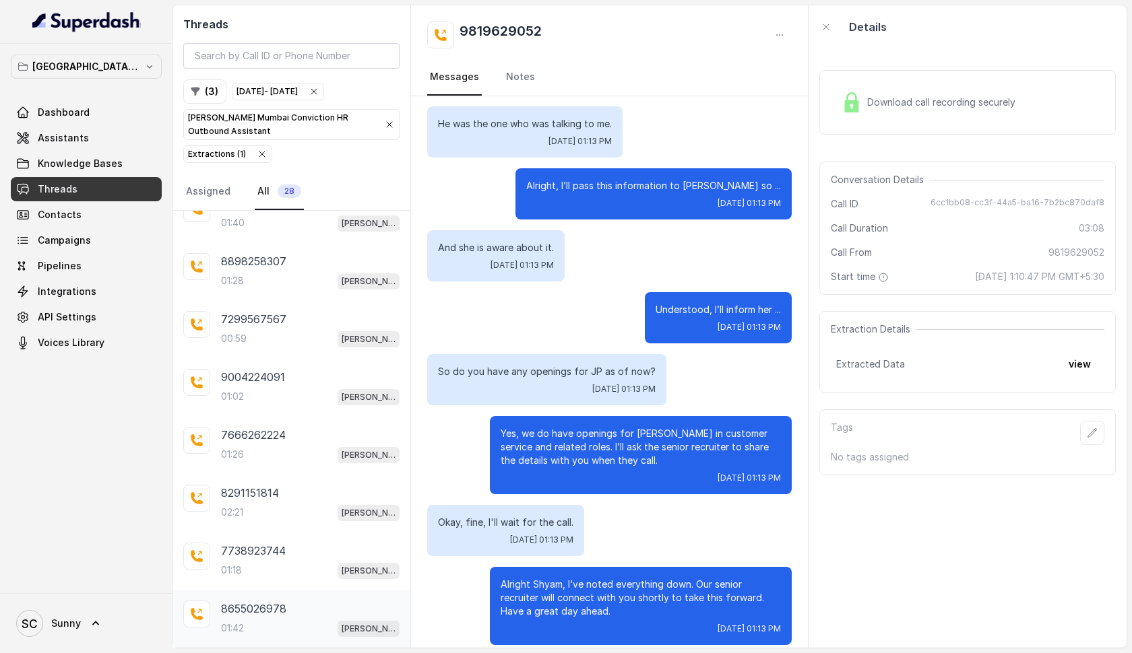
click at [251, 624] on div "01:42 [PERSON_NAME] Mumbai Conviction HR Outbound Assistant" at bounding box center [310, 629] width 178 height 18
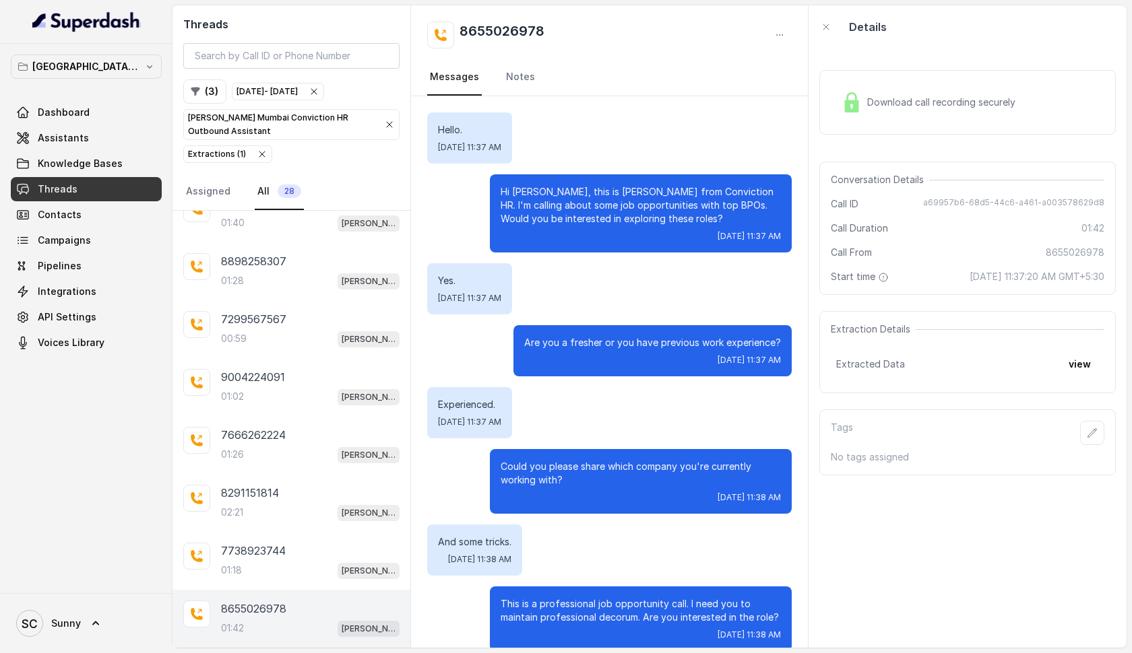
scroll to position [1051, 0]
